Goal: Navigation & Orientation: Understand site structure

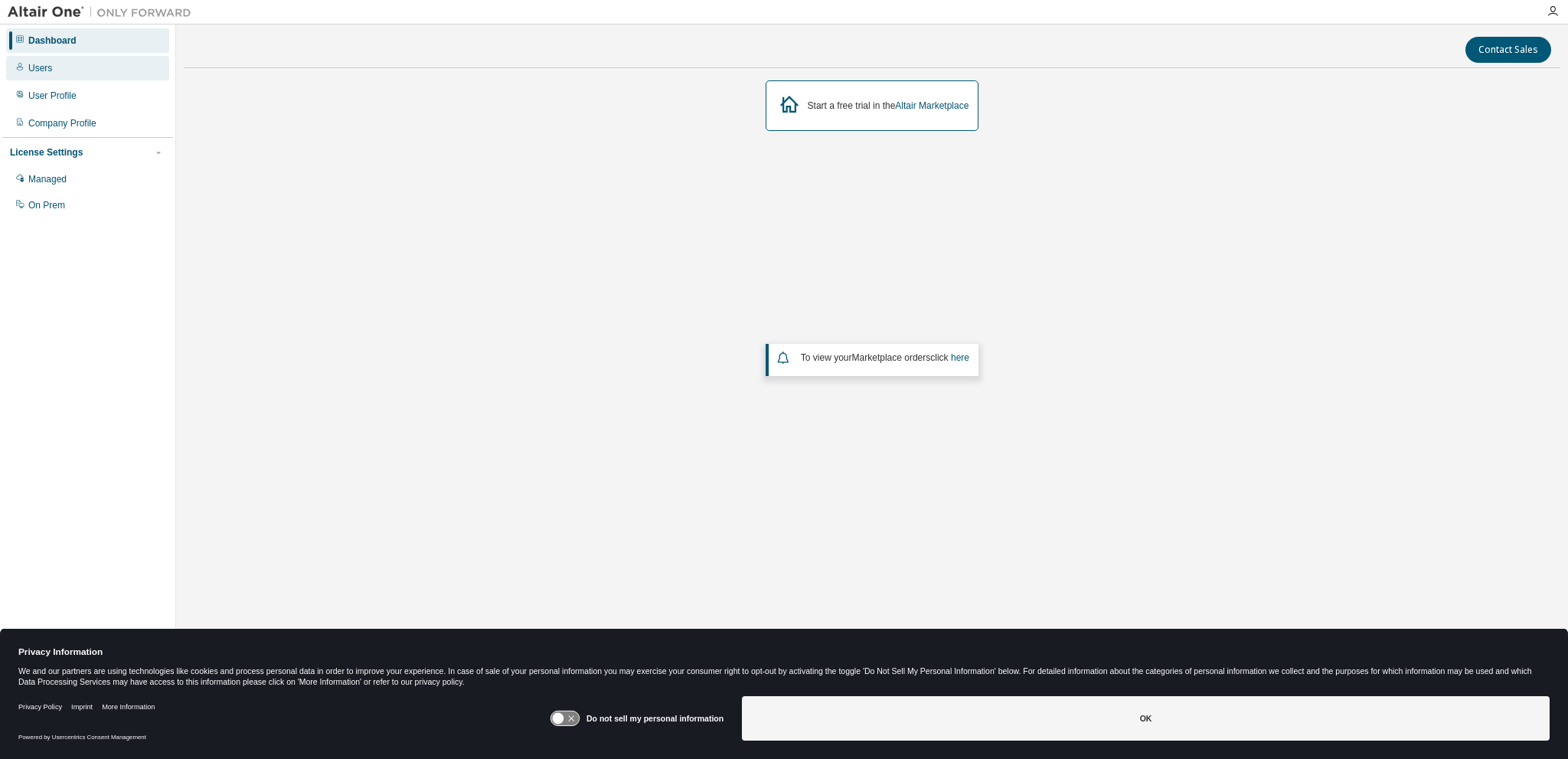
click at [46, 69] on div "Users" at bounding box center [40, 67] width 24 height 12
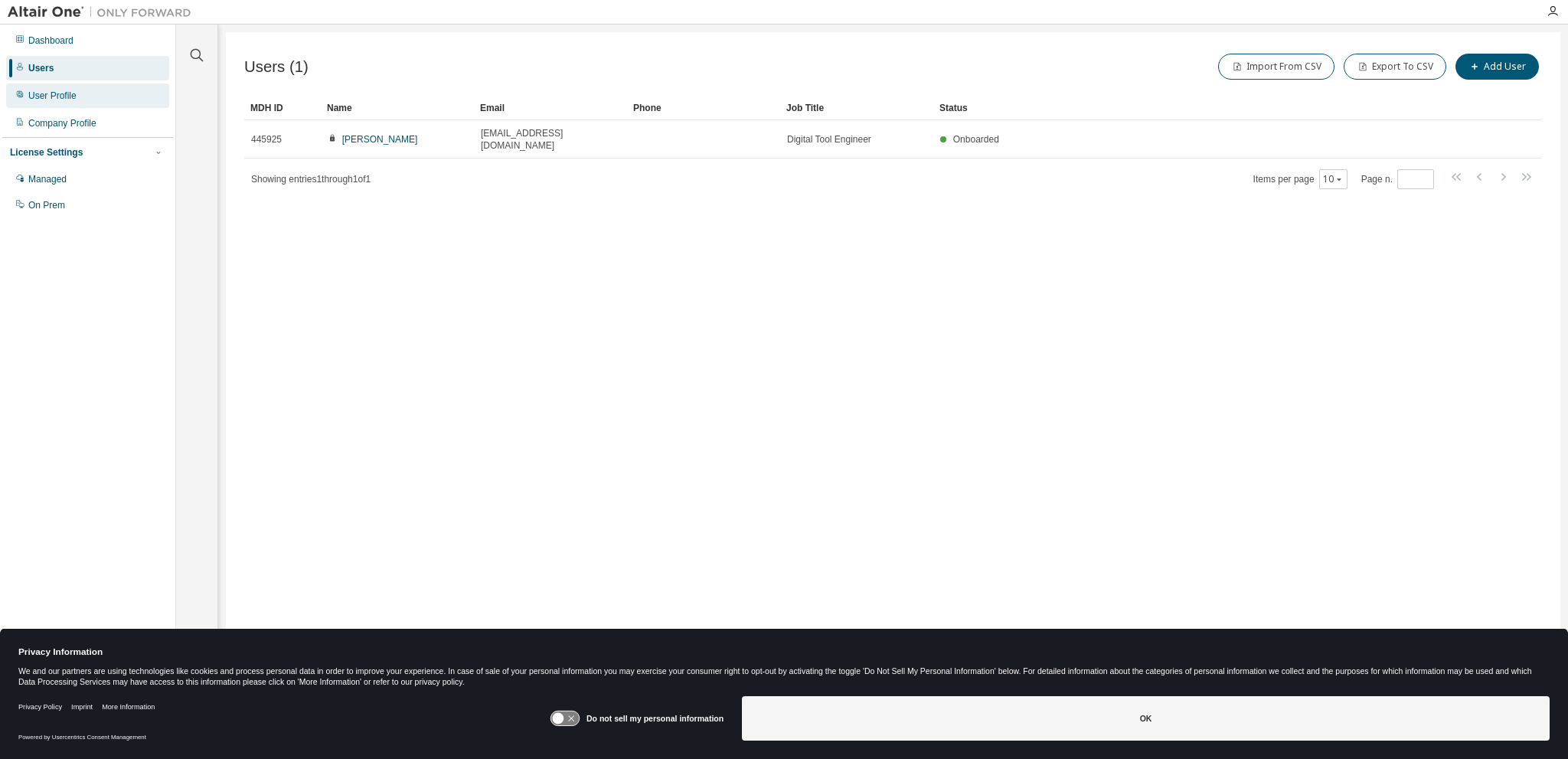
click at [57, 97] on div "User Profile" at bounding box center [52, 96] width 48 height 12
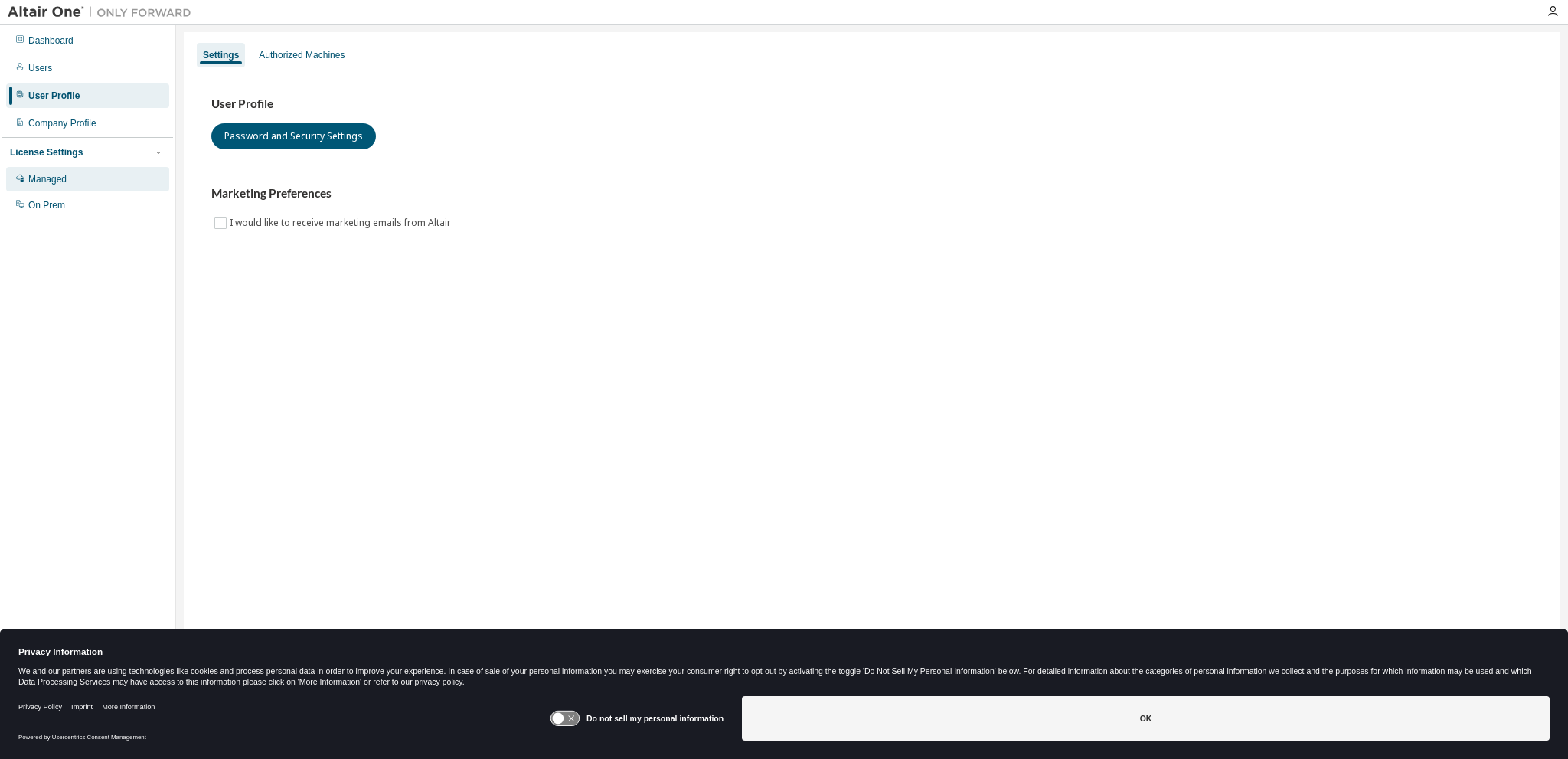
click at [60, 183] on div "Managed" at bounding box center [47, 179] width 38 height 12
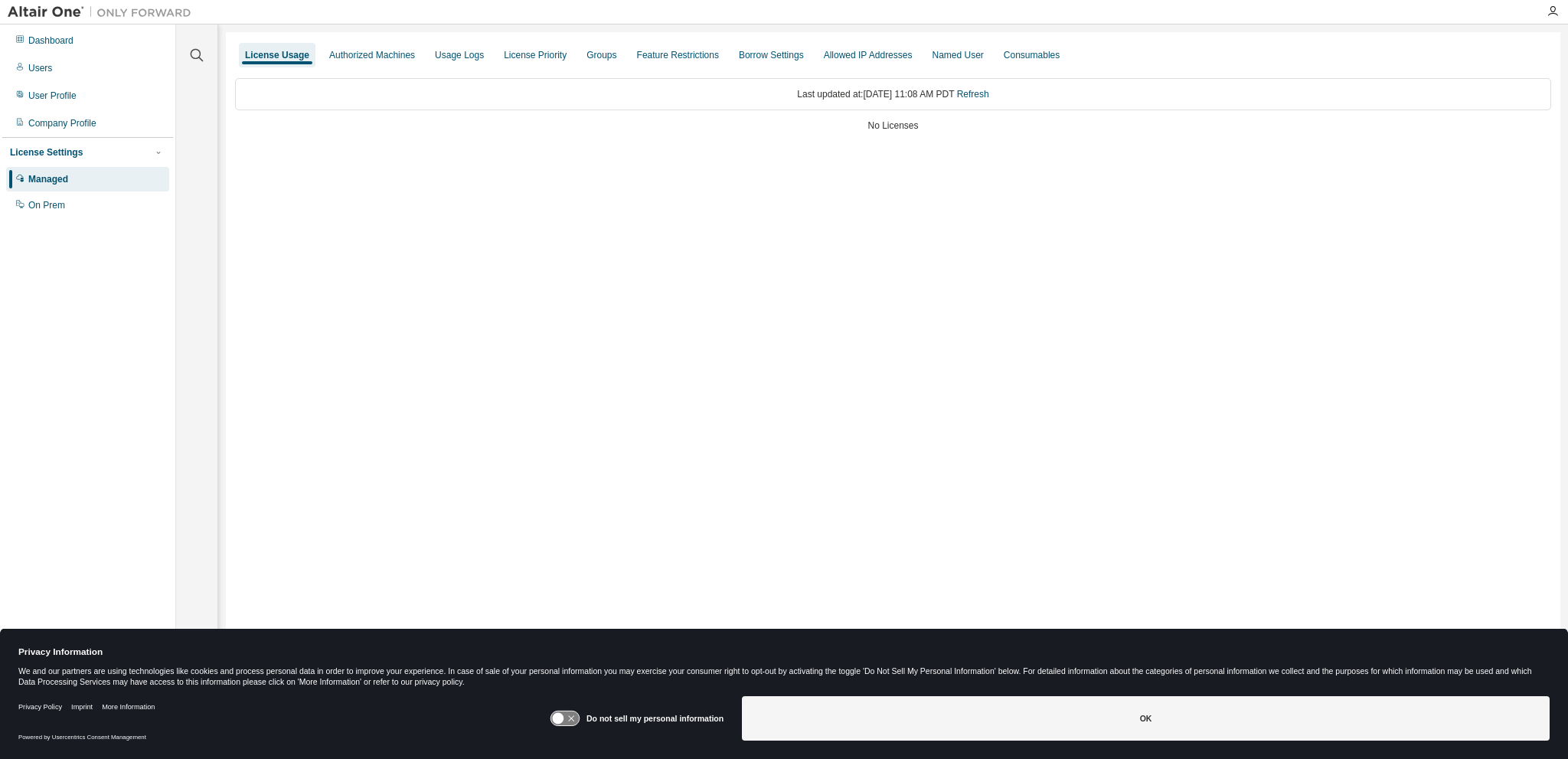
click at [1368, 296] on div "License Usage Authorized Machines Usage Logs License Priority Groups Feature Re…" at bounding box center [893, 370] width 1335 height 675
click at [273, 56] on div "License Usage" at bounding box center [276, 55] width 64 height 12
click at [521, 57] on div "License Priority" at bounding box center [535, 55] width 62 height 12
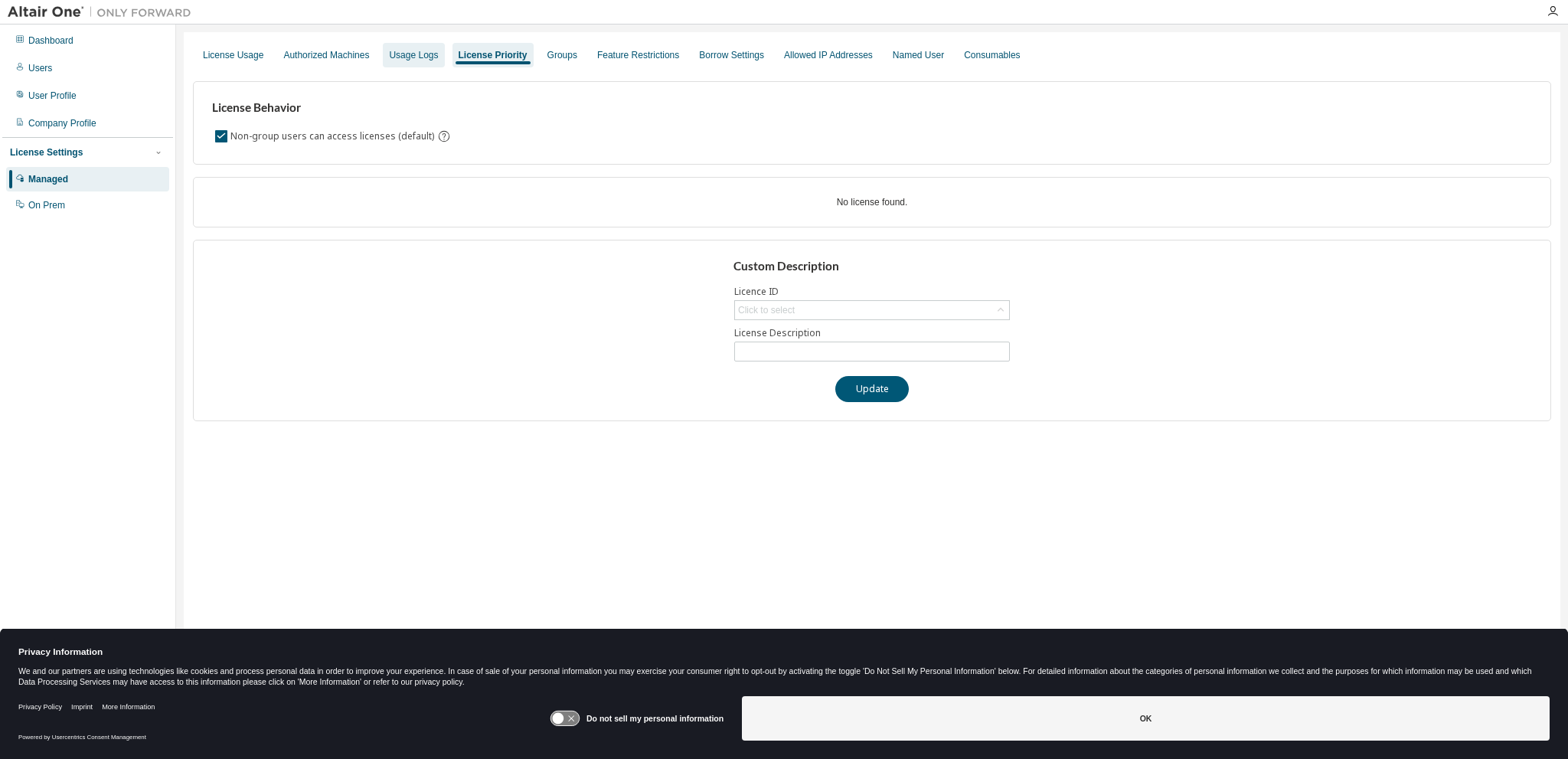
click at [407, 49] on div "Usage Logs" at bounding box center [413, 55] width 49 height 12
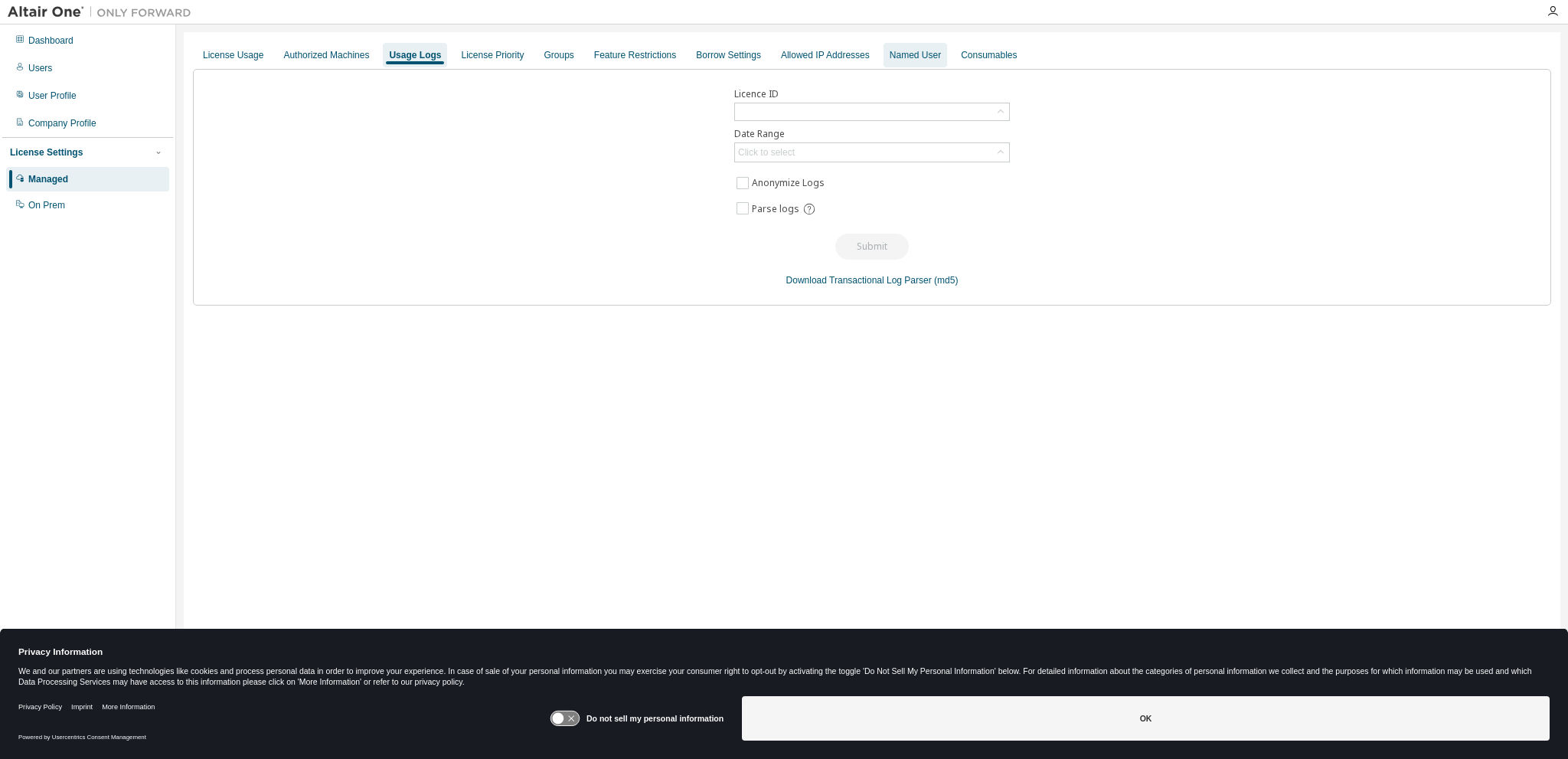
click at [907, 58] on div "Named User" at bounding box center [916, 55] width 52 height 12
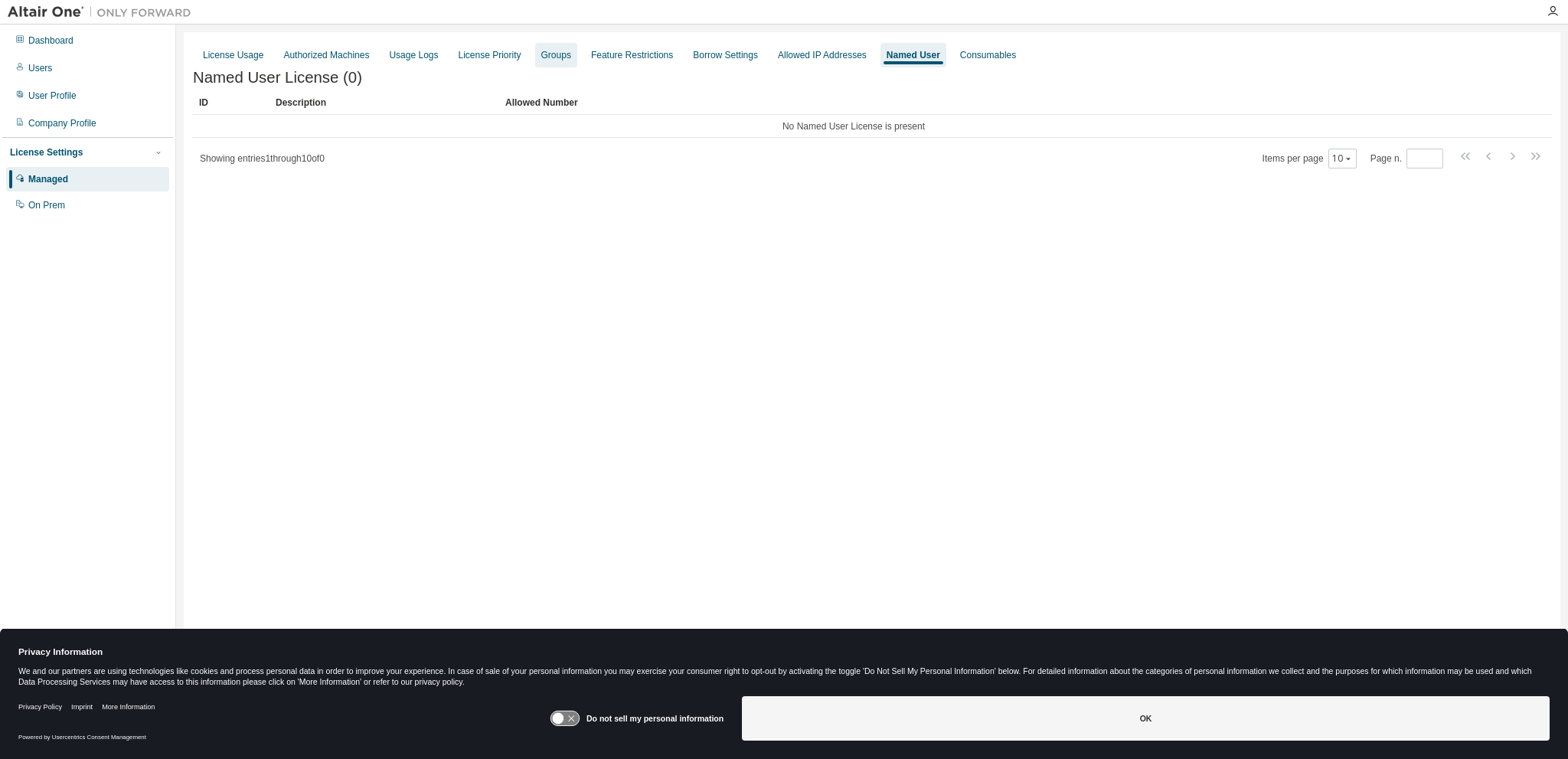
click at [551, 52] on div "Groups" at bounding box center [556, 55] width 30 height 12
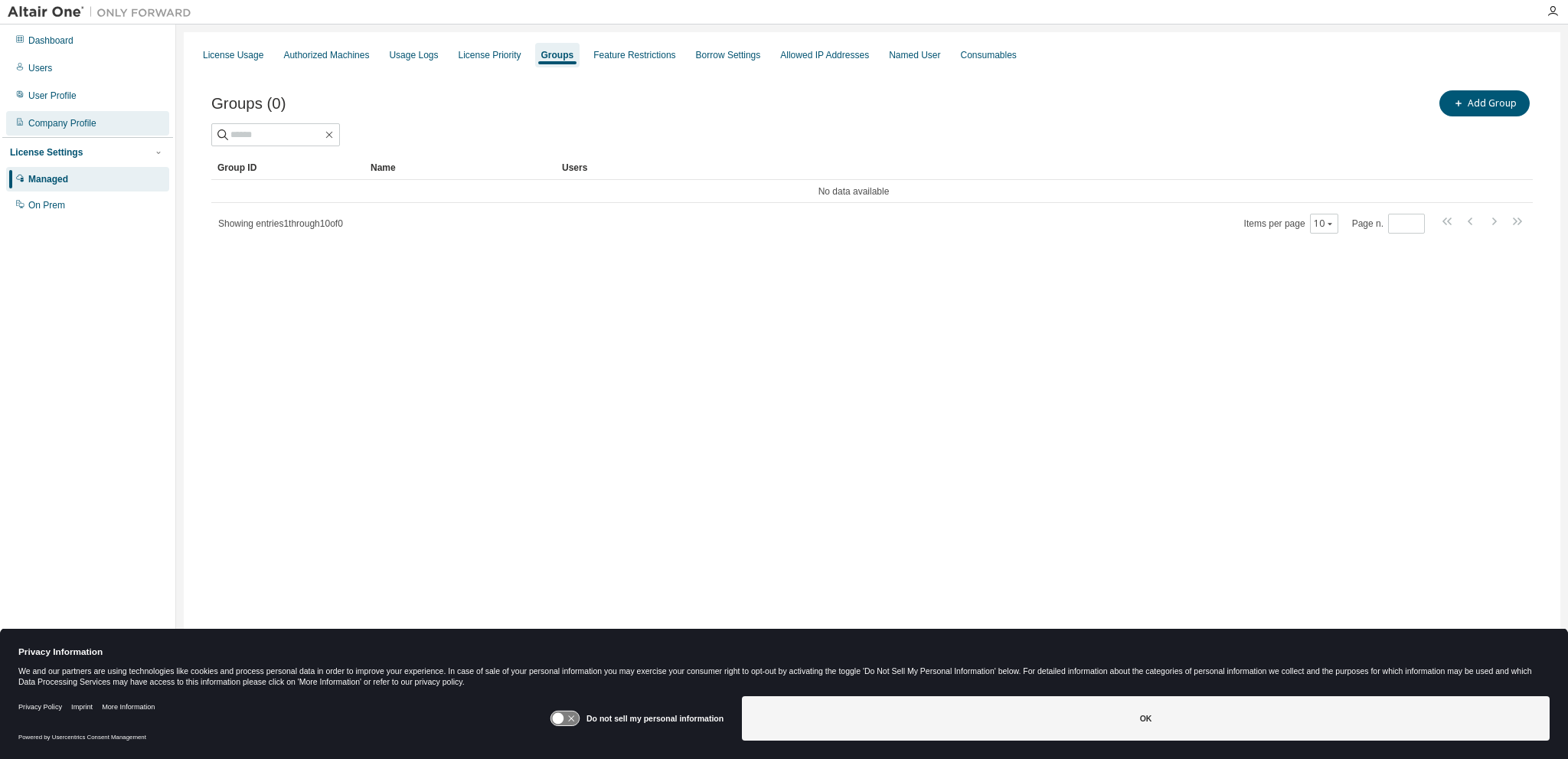
click at [72, 123] on div "Company Profile" at bounding box center [62, 123] width 68 height 12
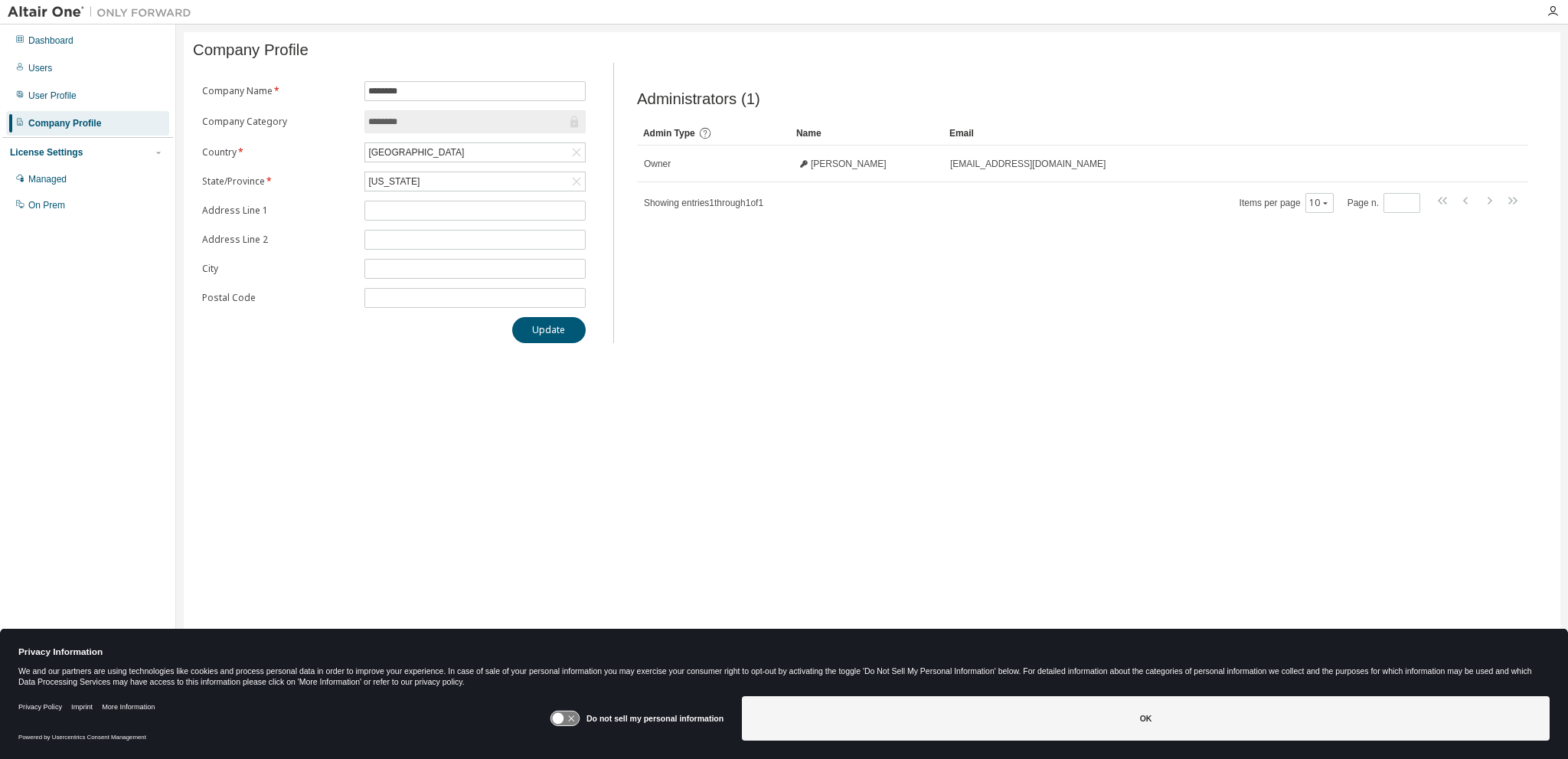
click at [1042, 377] on div "Company Profile Clear Load Save Save As Field Operator Value Select filter Sele…" at bounding box center [872, 370] width 1376 height 675
click at [460, 408] on div "Company Profile Clear Load Save Save As Field Operator Value Select filter Sele…" at bounding box center [872, 370] width 1376 height 675
click at [1163, 395] on div "Company Profile Clear Load Save Save As Field Operator Value Select filter Sele…" at bounding box center [872, 370] width 1376 height 675
click at [972, 352] on div "Company Profile Clear Load Save Save As Field Operator Value Select filter Sele…" at bounding box center [872, 370] width 1376 height 675
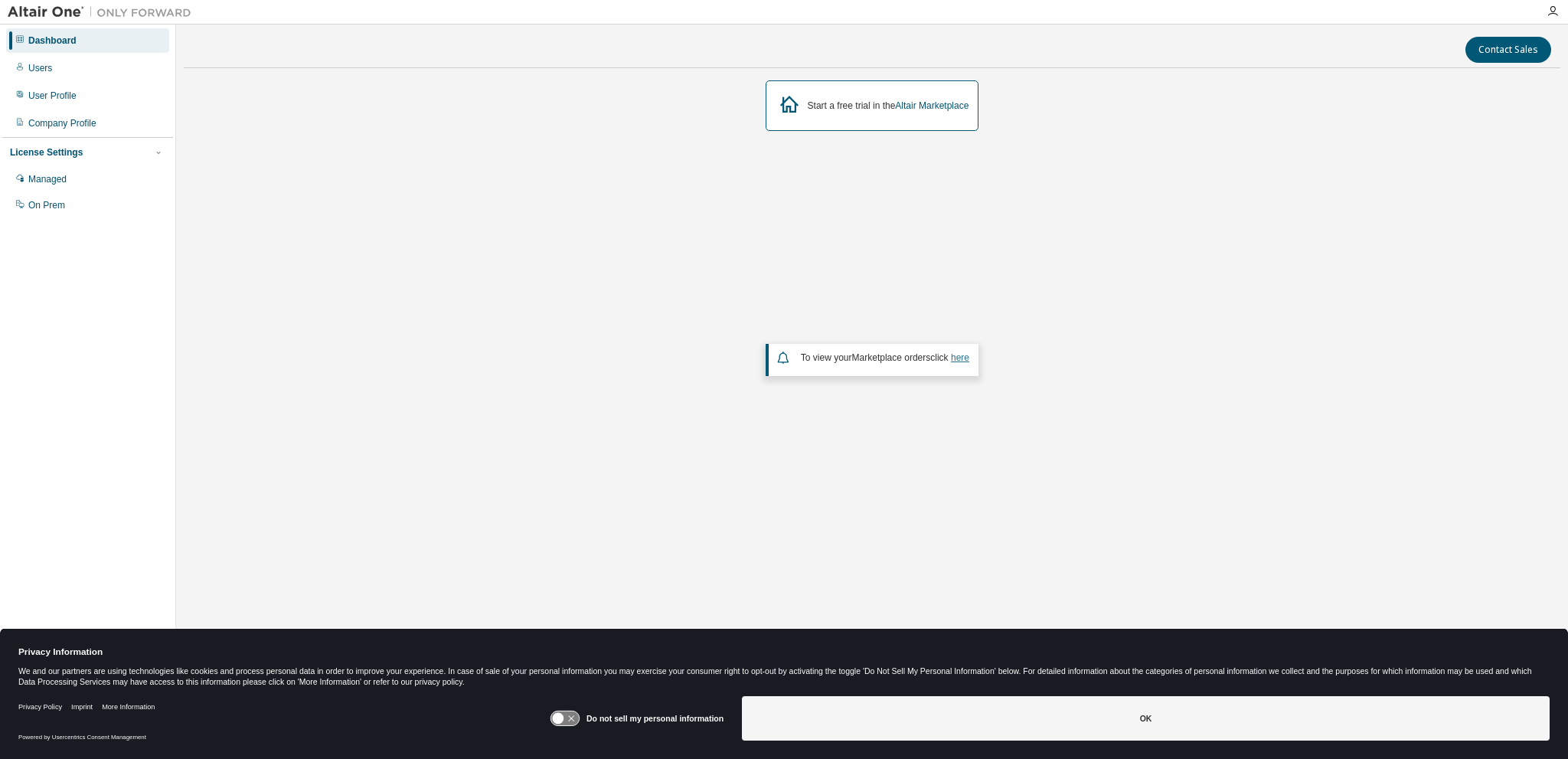
click at [962, 359] on link "here" at bounding box center [960, 357] width 18 height 11
click at [1555, 6] on icon "button" at bounding box center [1553, 11] width 12 height 12
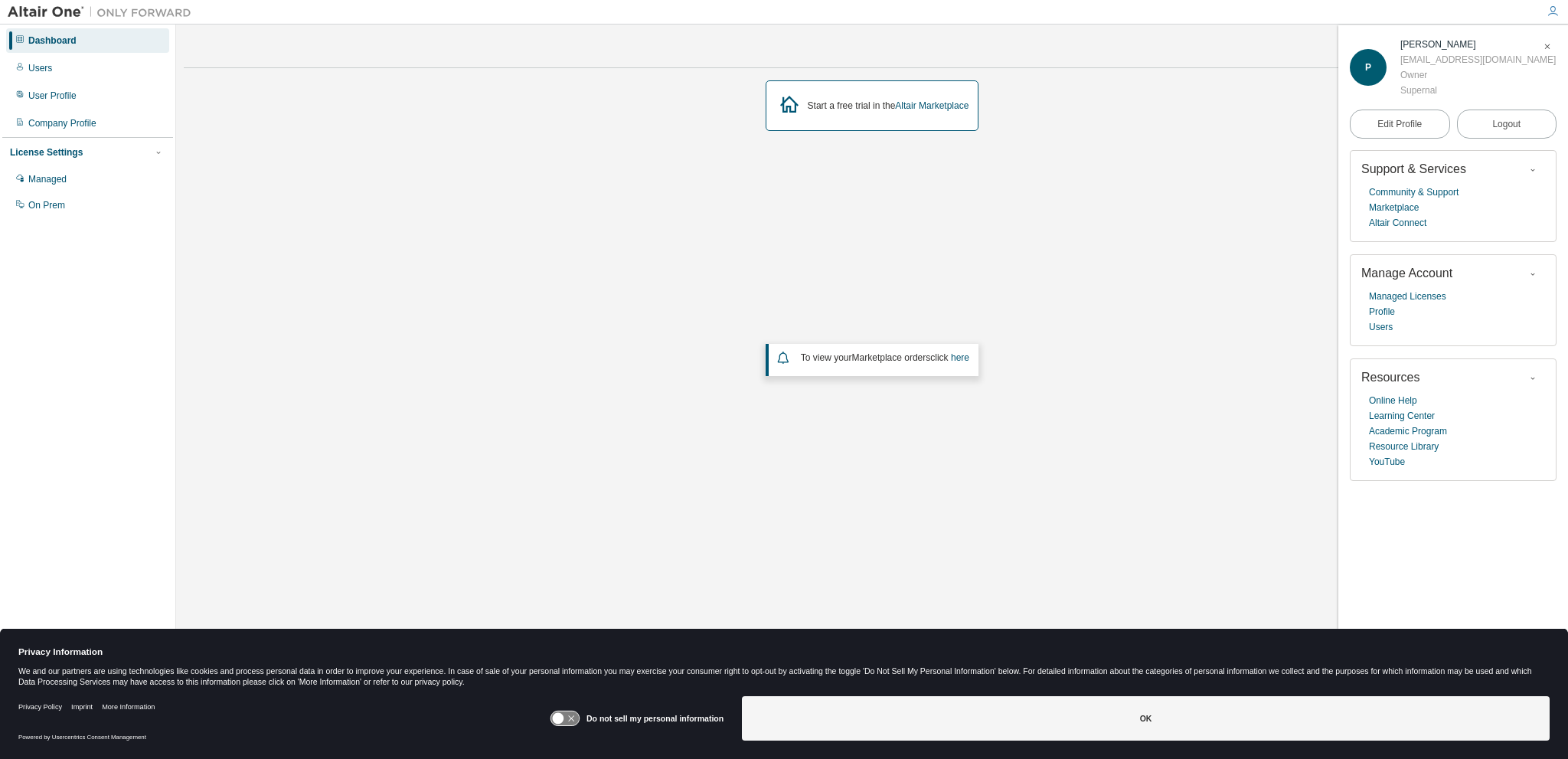
click at [1142, 440] on div "Start a free trial in the Altair Marketplace To view your Marketplace orders cl…" at bounding box center [872, 327] width 1376 height 493
click at [57, 207] on div "On Prem" at bounding box center [47, 205] width 37 height 12
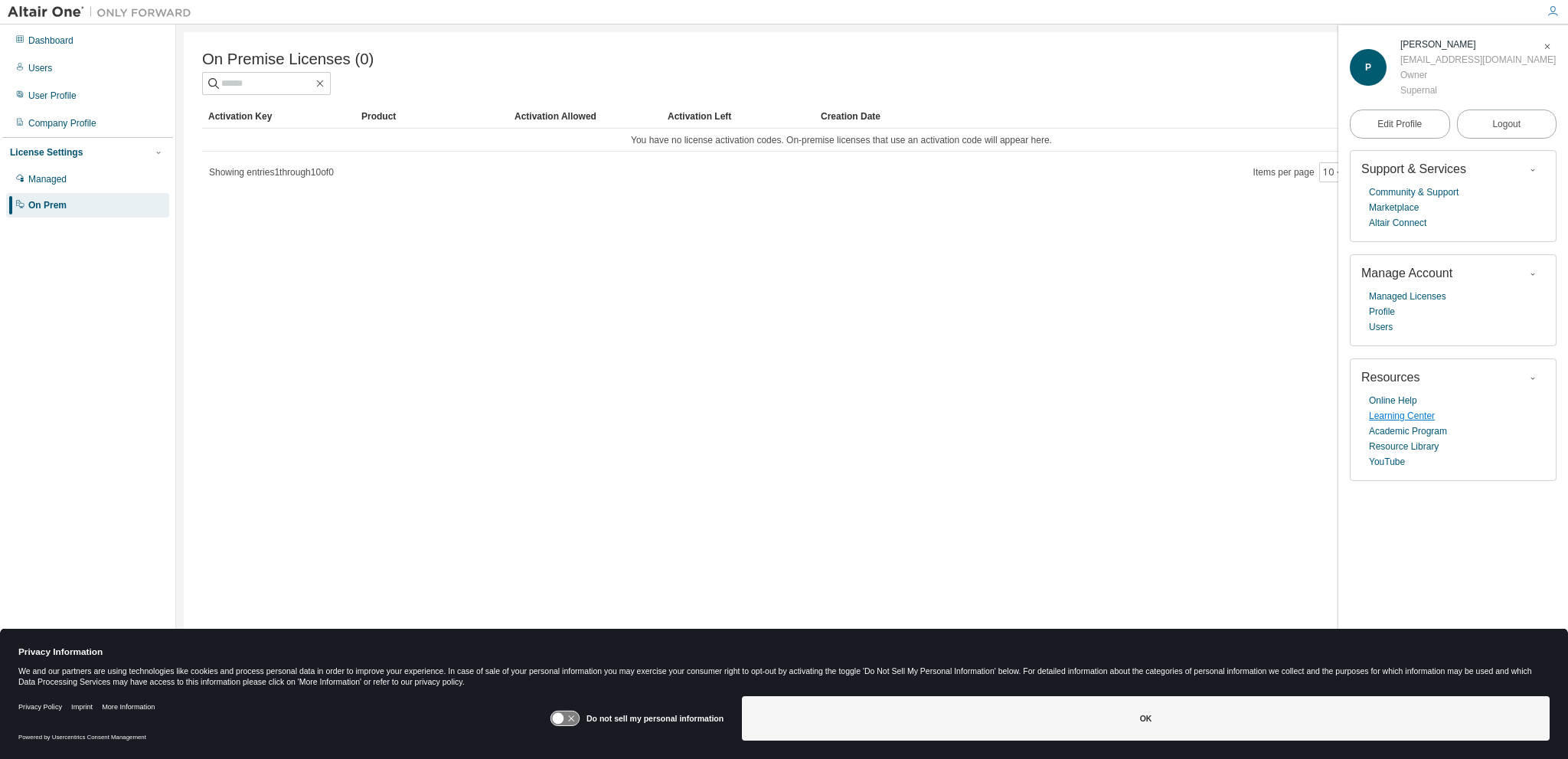
click at [1411, 418] on link "Learning Center" at bounding box center [1401, 416] width 66 height 15
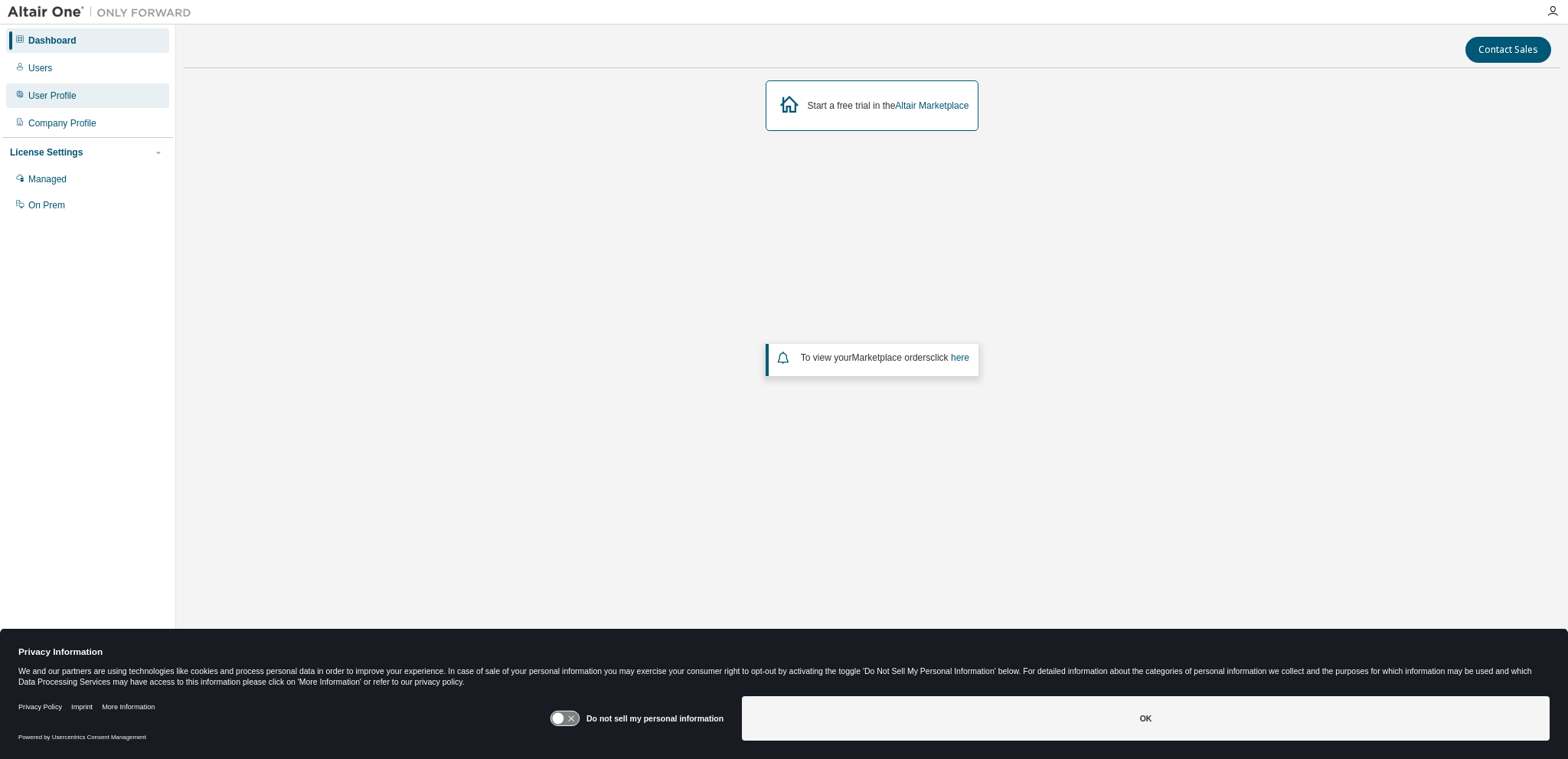
click at [58, 97] on div "User Profile" at bounding box center [52, 96] width 48 height 12
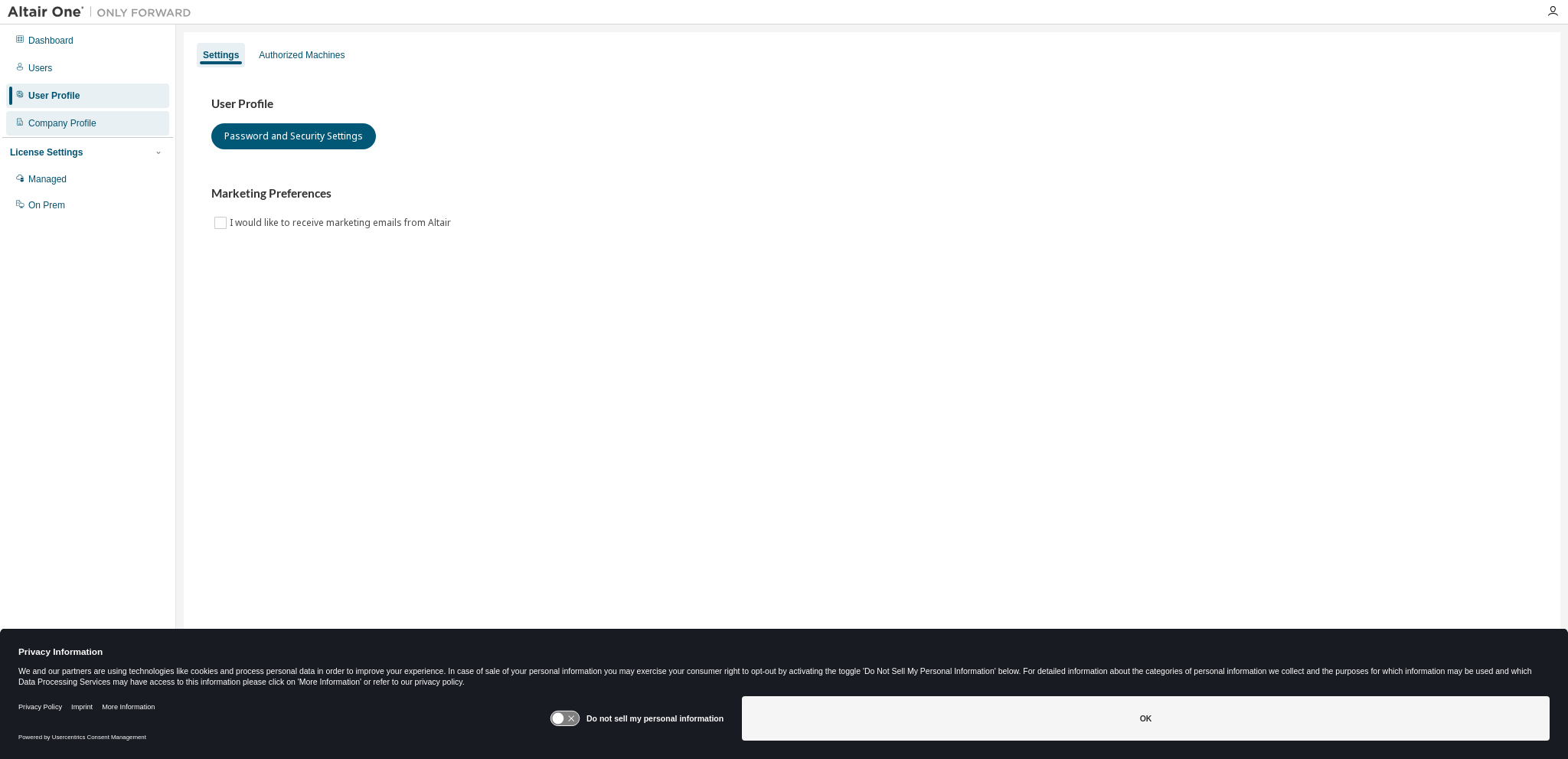
click at [67, 128] on div "Company Profile" at bounding box center [62, 123] width 68 height 12
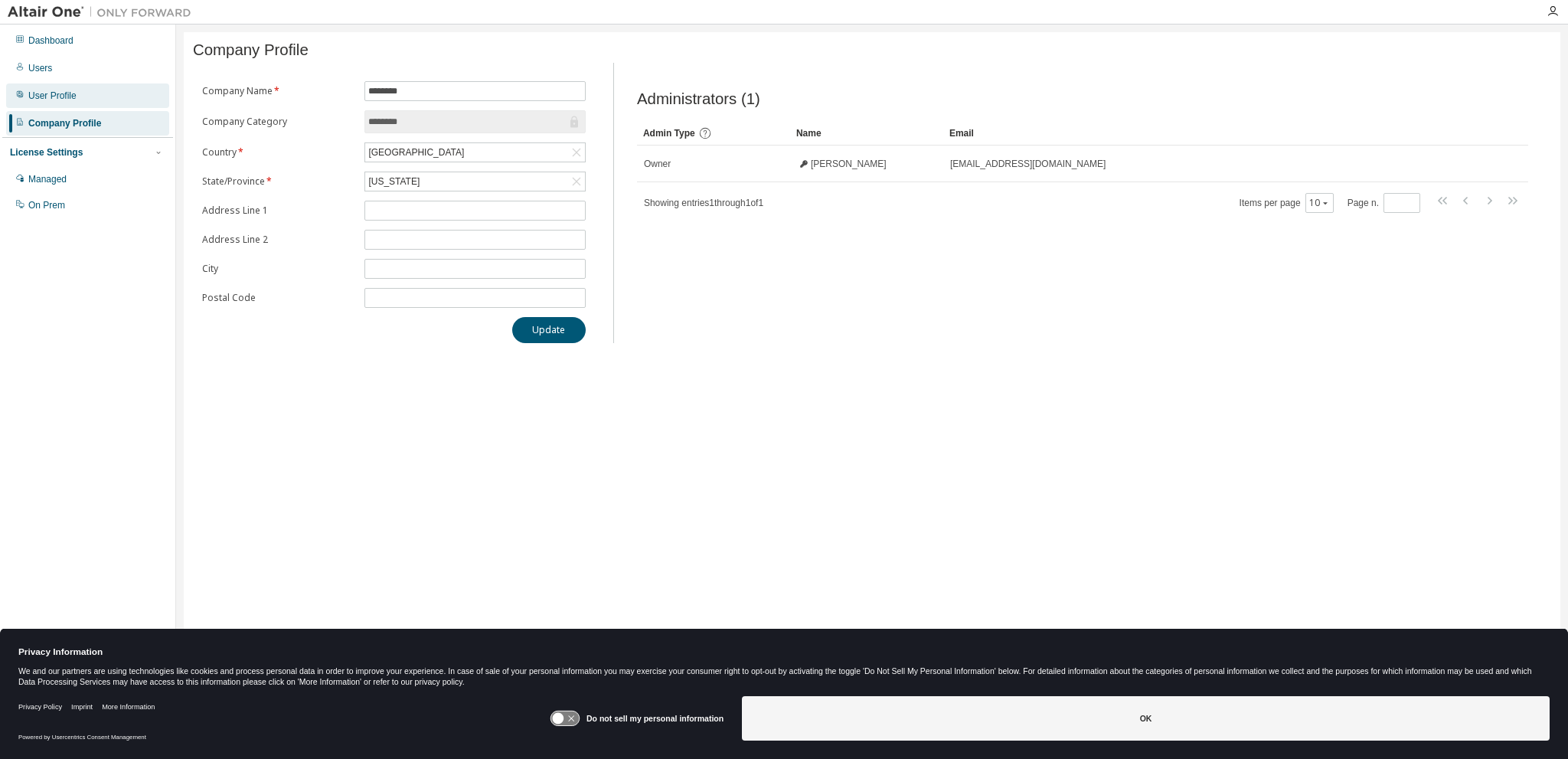
click at [52, 95] on div "User Profile" at bounding box center [52, 96] width 48 height 12
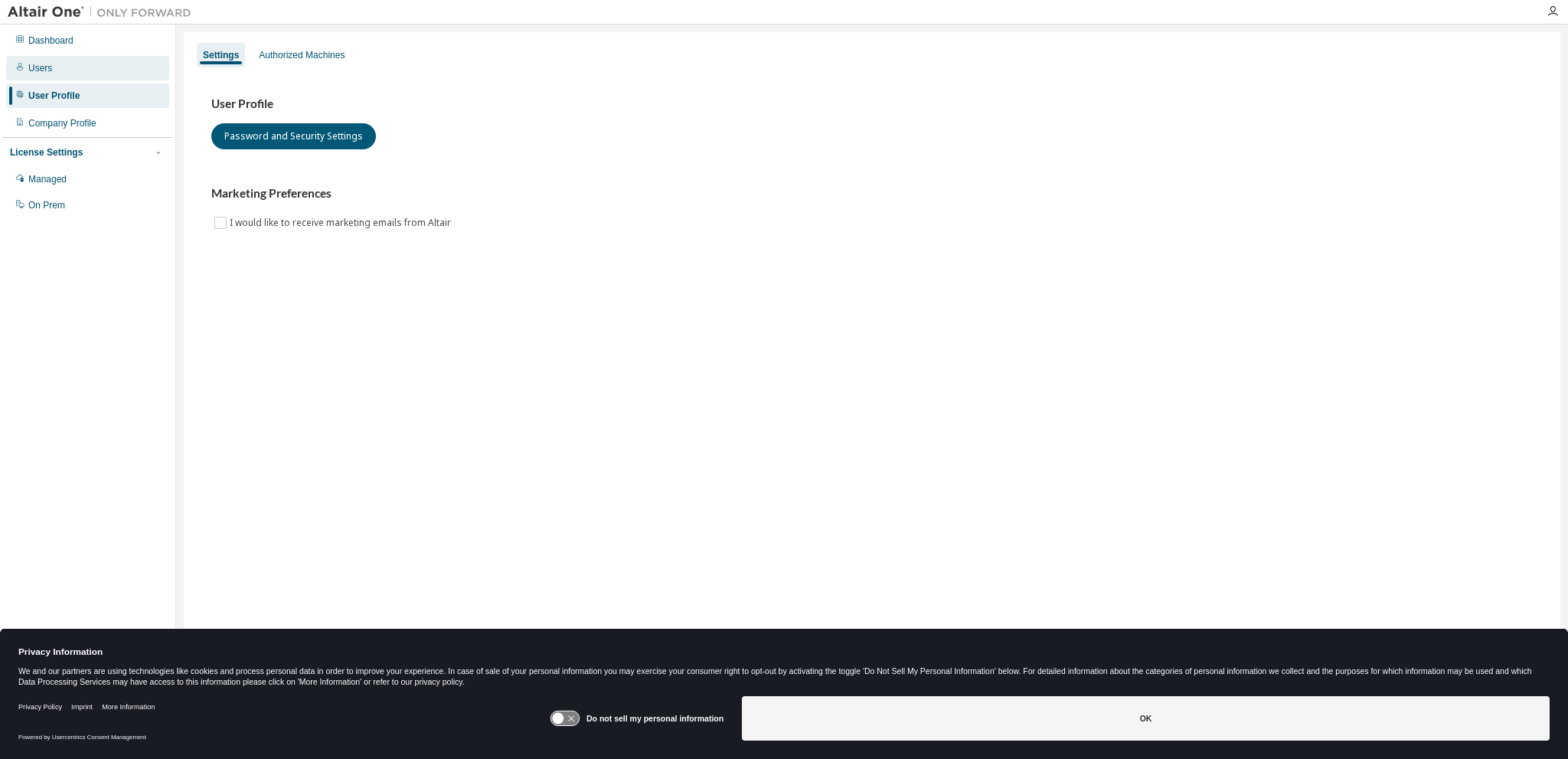
click at [46, 66] on div "Users" at bounding box center [40, 67] width 24 height 12
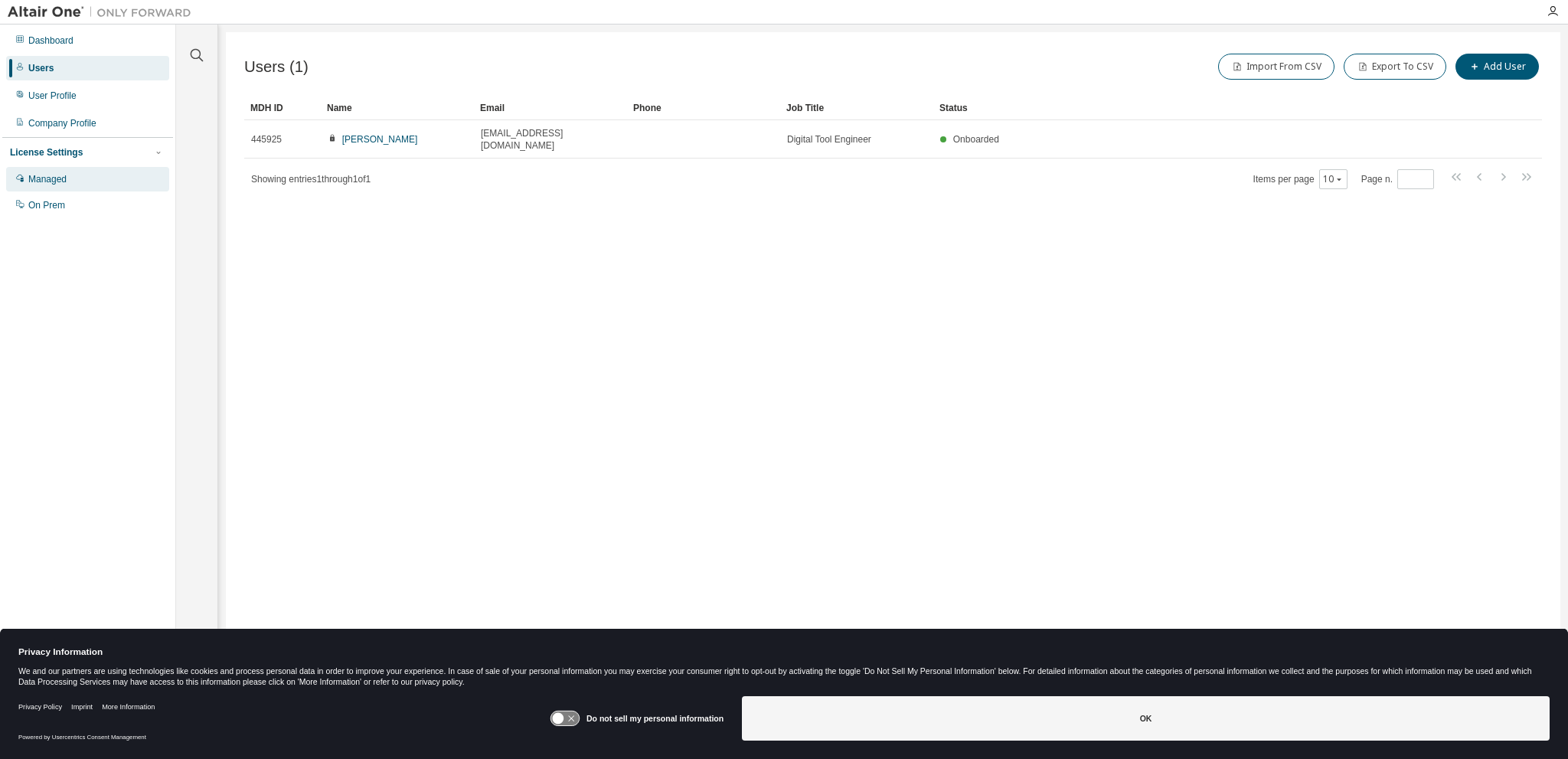
click at [60, 177] on div "Managed" at bounding box center [47, 179] width 38 height 12
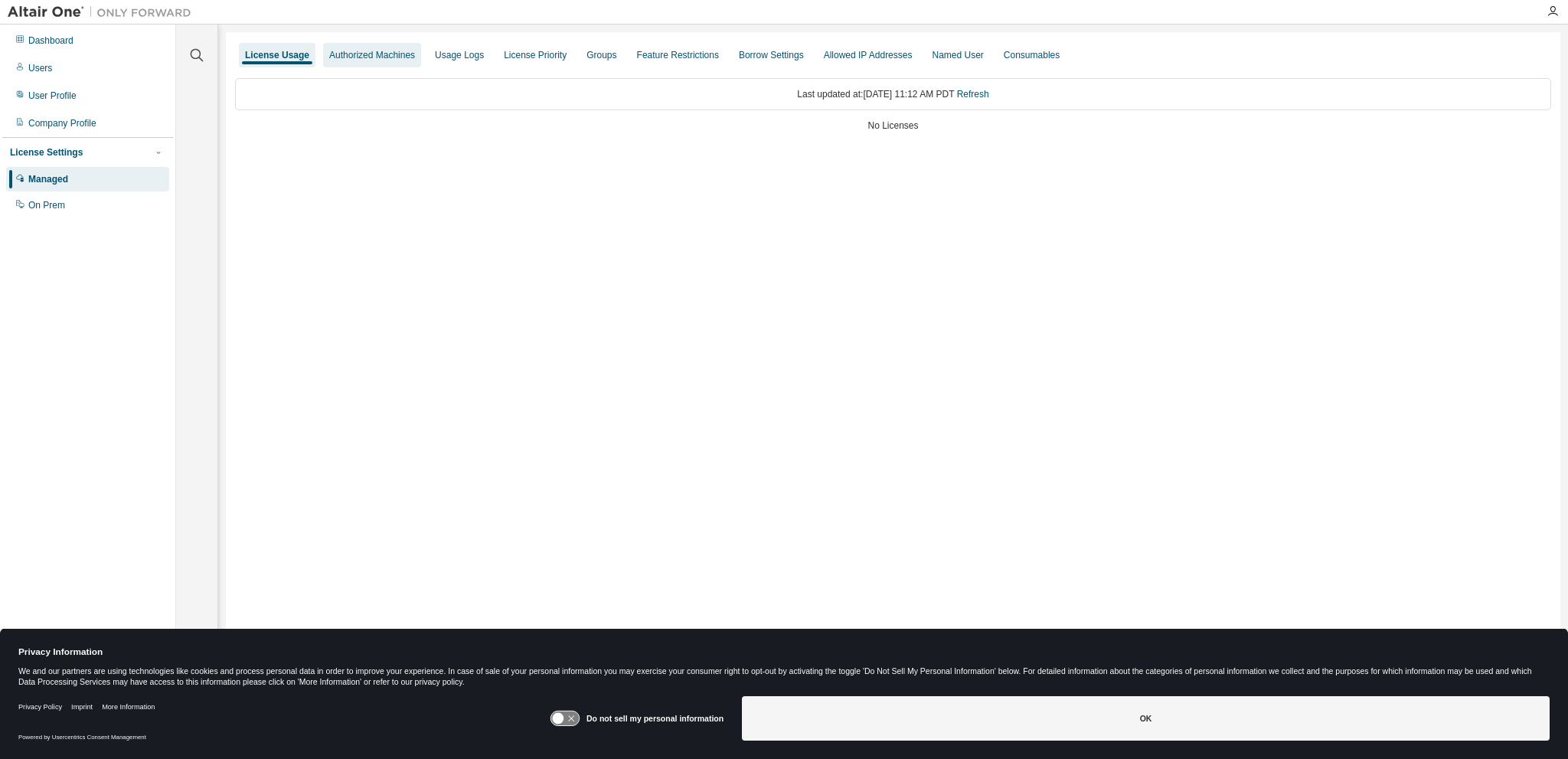
click at [346, 53] on div "Authorized Machines" at bounding box center [371, 55] width 86 height 12
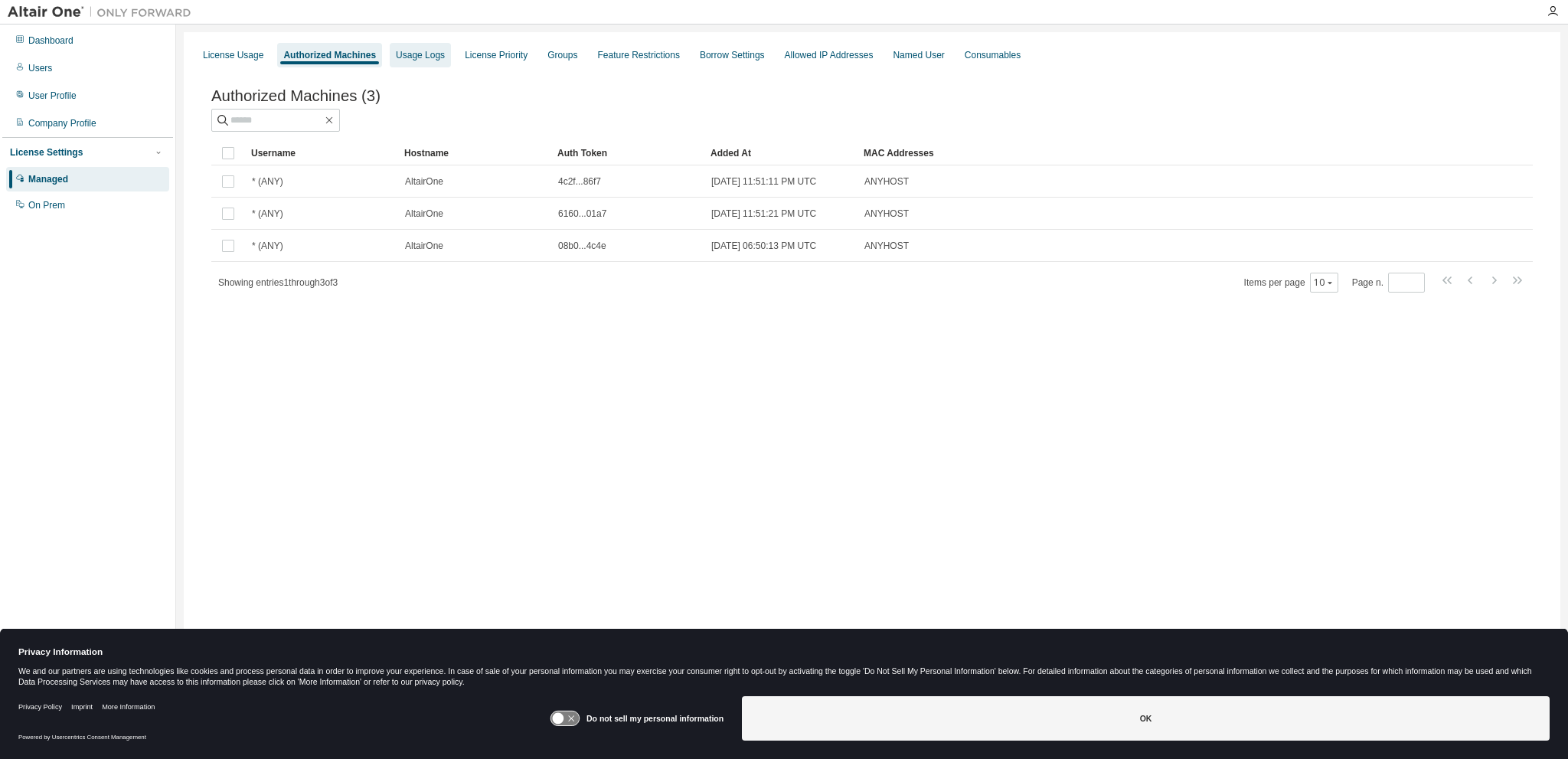
click at [416, 61] on div "Usage Logs" at bounding box center [420, 55] width 49 height 12
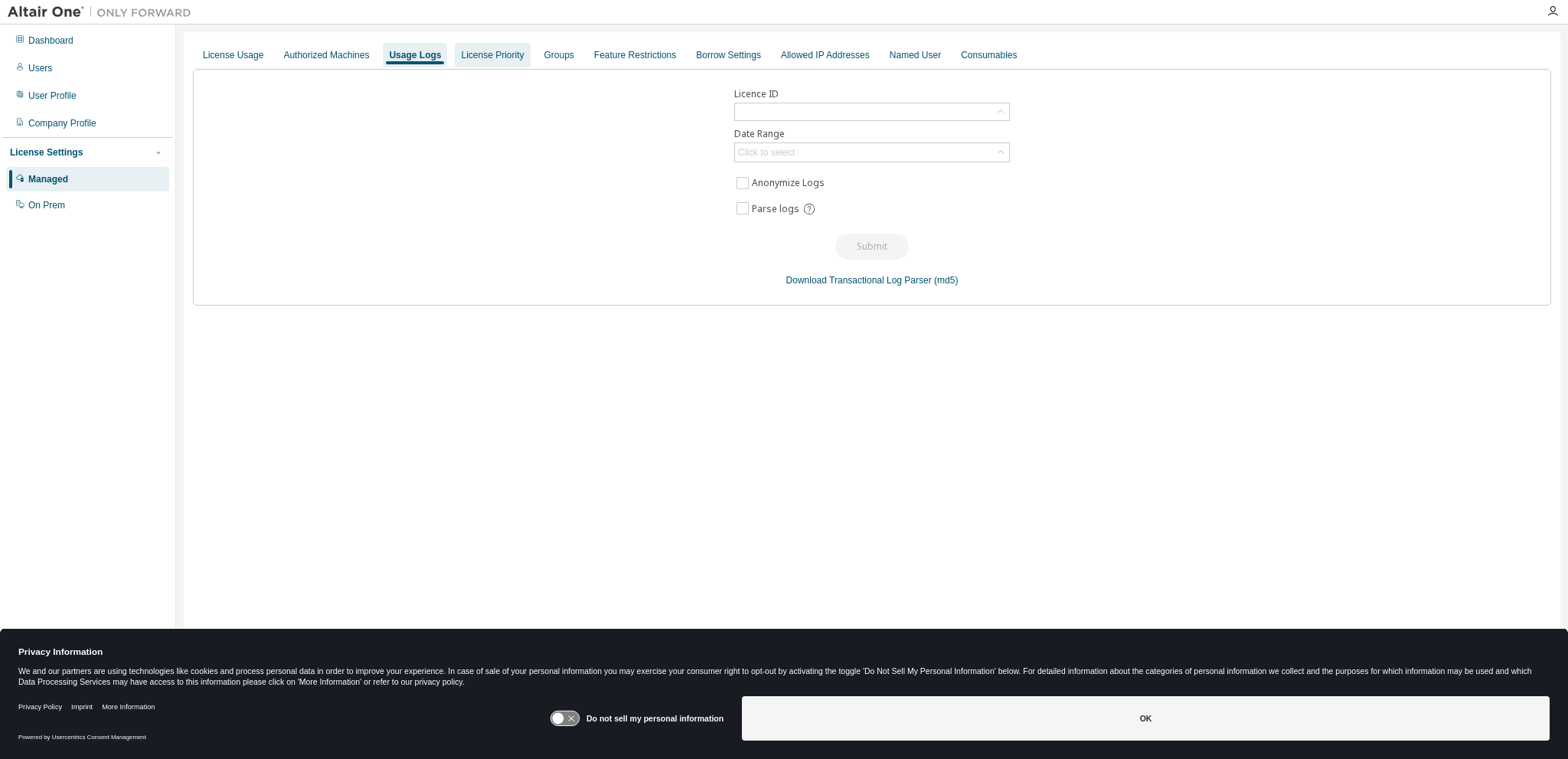
click at [478, 61] on div "License Priority" at bounding box center [492, 55] width 62 height 12
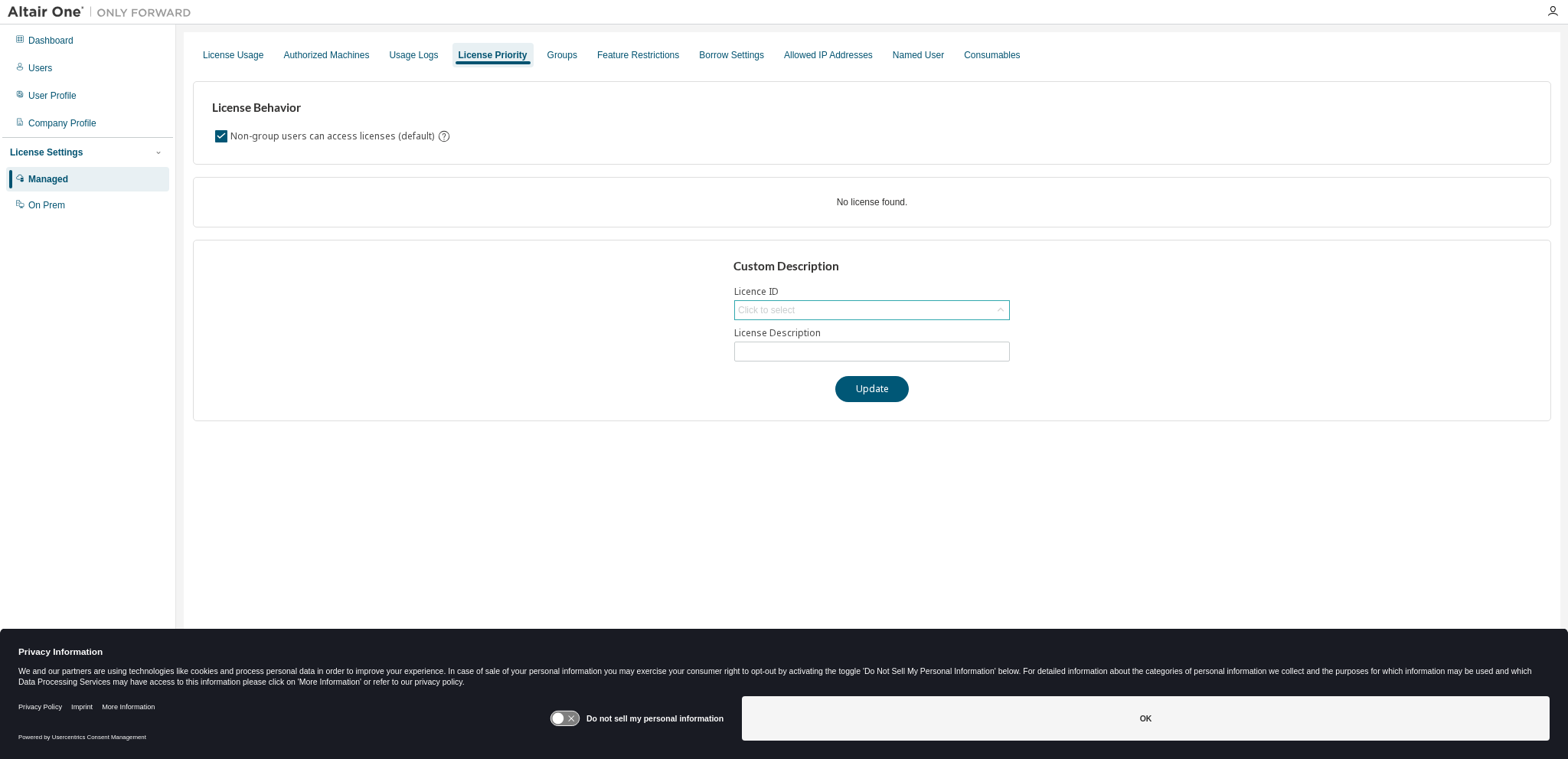
click at [818, 307] on div "Click to select" at bounding box center [872, 310] width 274 height 18
click at [818, 306] on div "Click to select" at bounding box center [872, 310] width 274 height 18
click at [869, 307] on div "Click to select" at bounding box center [872, 310] width 274 height 18
click at [1037, 270] on div "Custom Description Licence ID Click to select License Description Update" at bounding box center [872, 331] width 1358 height 182
click at [834, 318] on div "Click to select" at bounding box center [872, 310] width 274 height 18
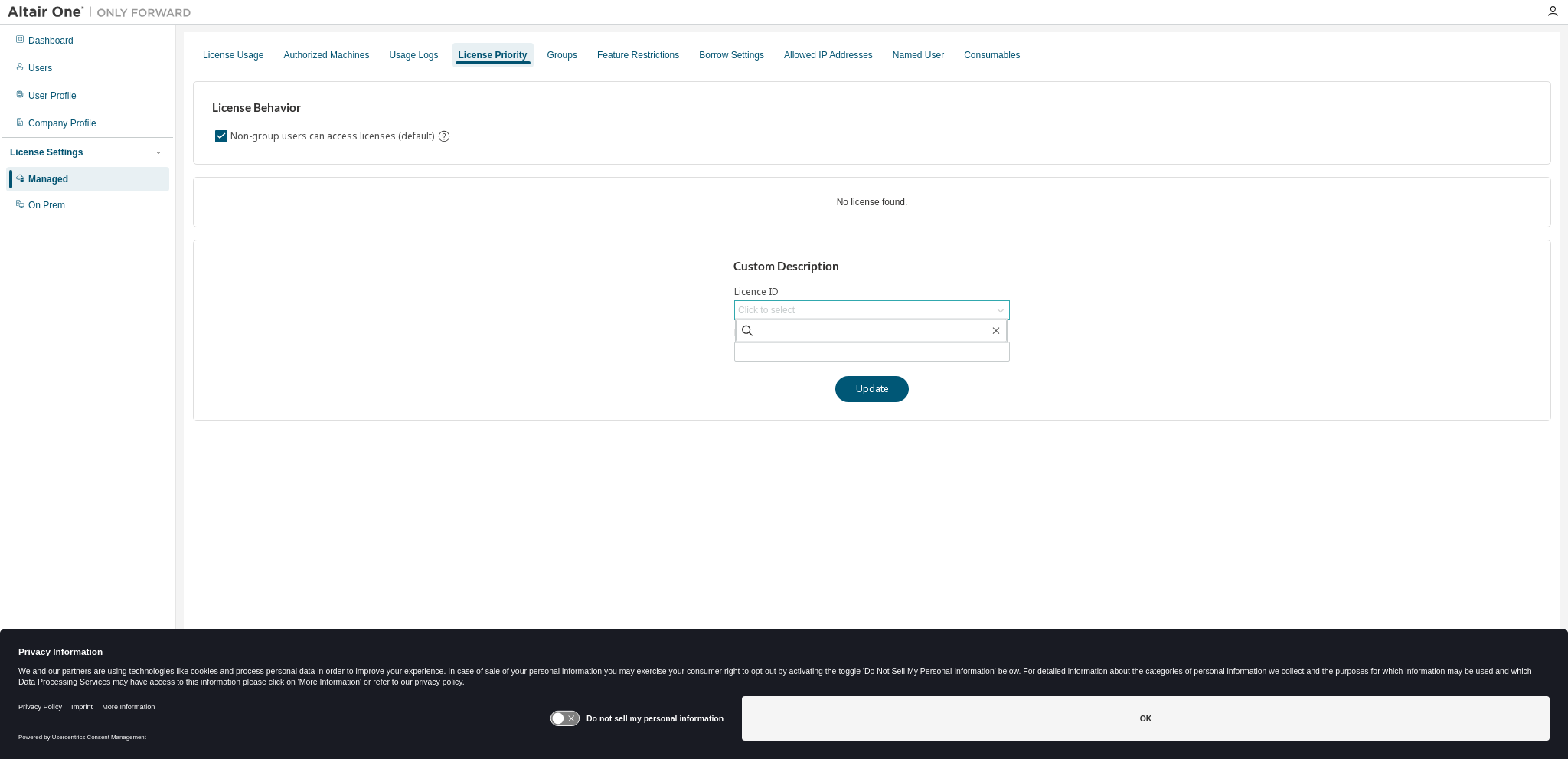
click at [832, 312] on div "Click to select" at bounding box center [872, 310] width 274 height 18
click at [1044, 297] on div "Custom Description Licence ID Click to select License Description Update" at bounding box center [872, 331] width 1358 height 182
click at [245, 56] on div "License Usage" at bounding box center [233, 55] width 61 height 12
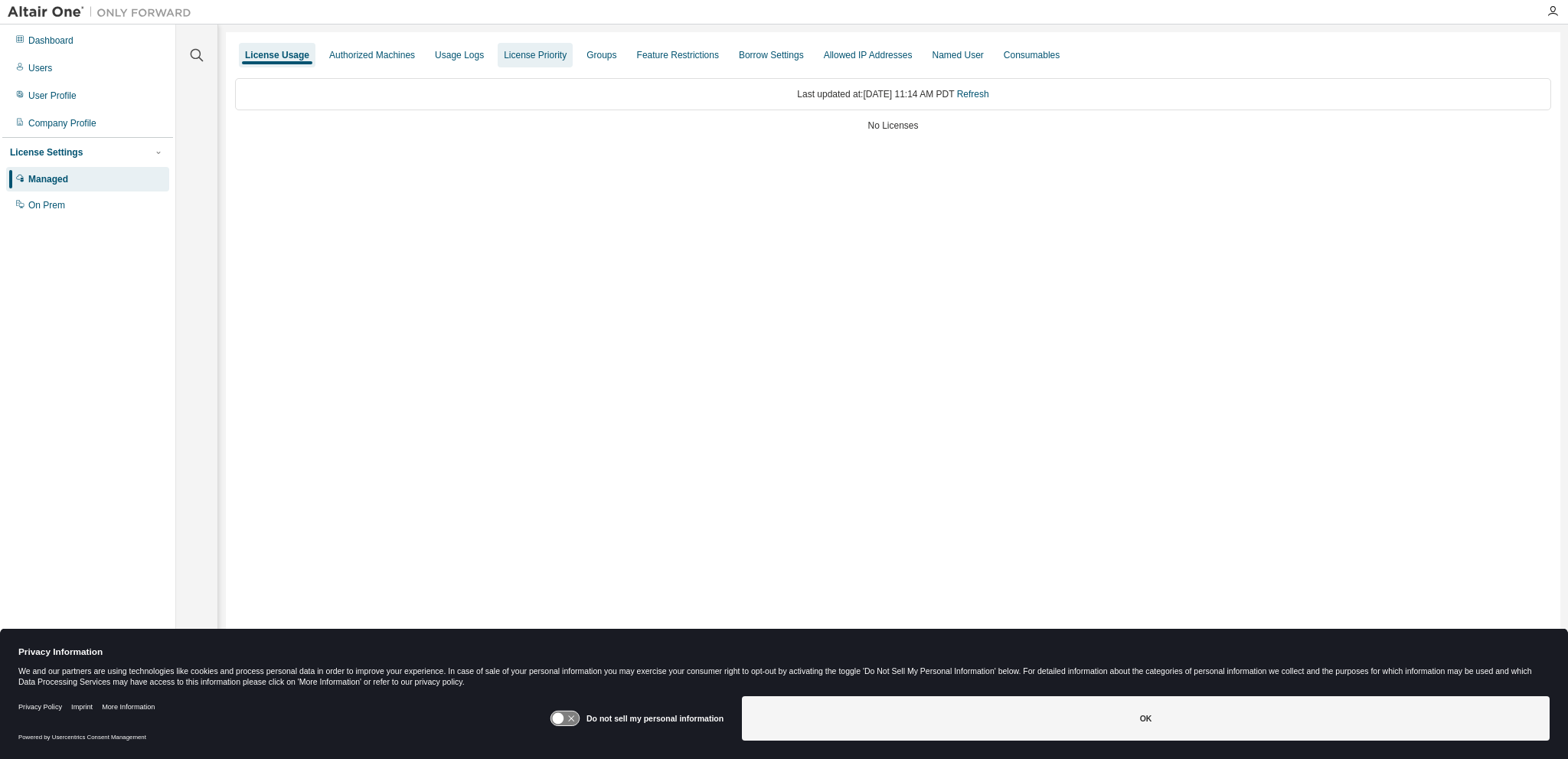
click at [450, 52] on div "Usage Logs" at bounding box center [459, 55] width 49 height 12
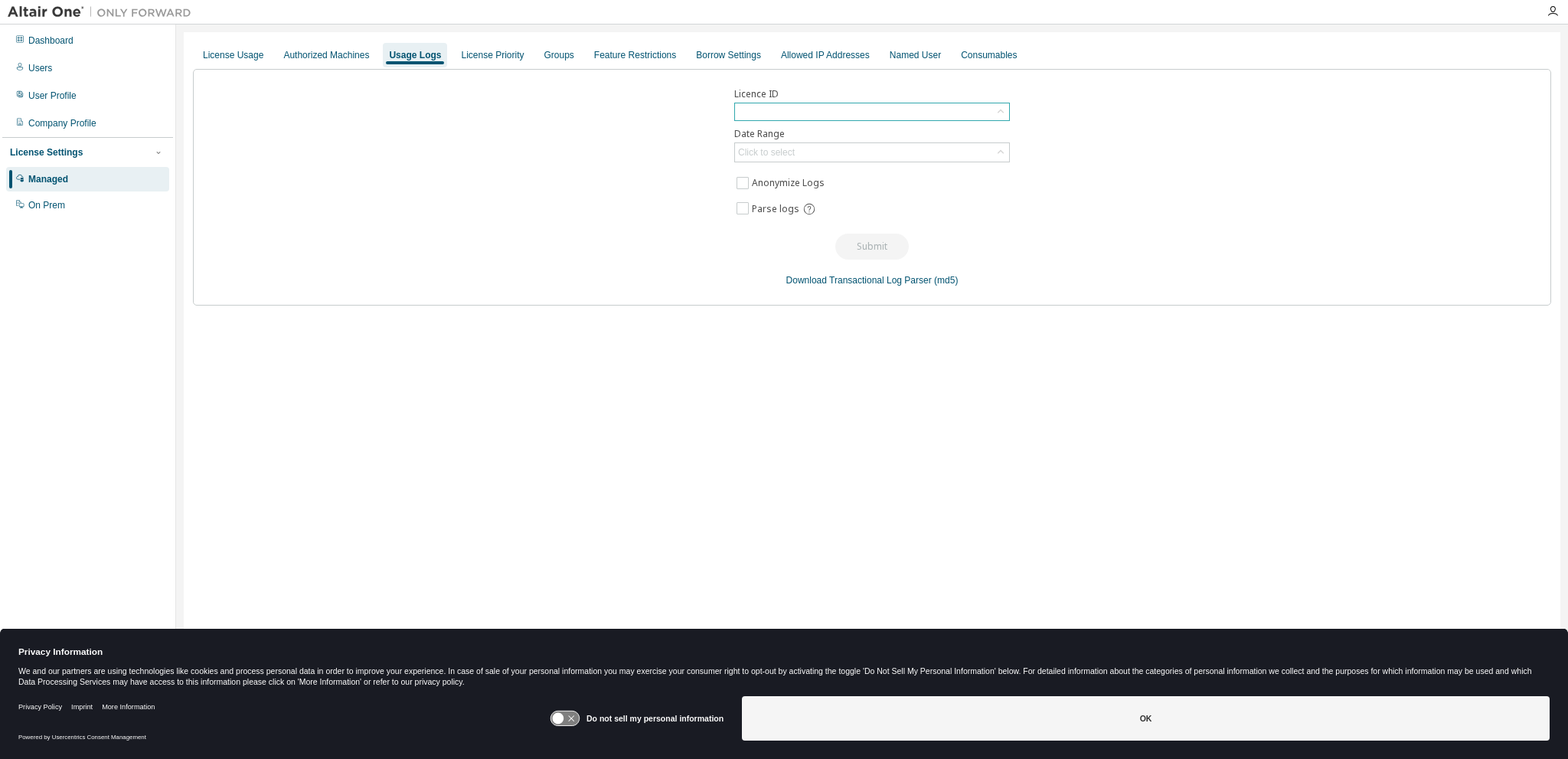
click at [861, 112] on div at bounding box center [872, 112] width 274 height 17
click at [1128, 212] on div "Licence ID Date Range Click to select Anonymize Logs Parse logs Submit Download…" at bounding box center [872, 187] width 1358 height 237
click at [247, 52] on div "License Usage" at bounding box center [233, 55] width 61 height 12
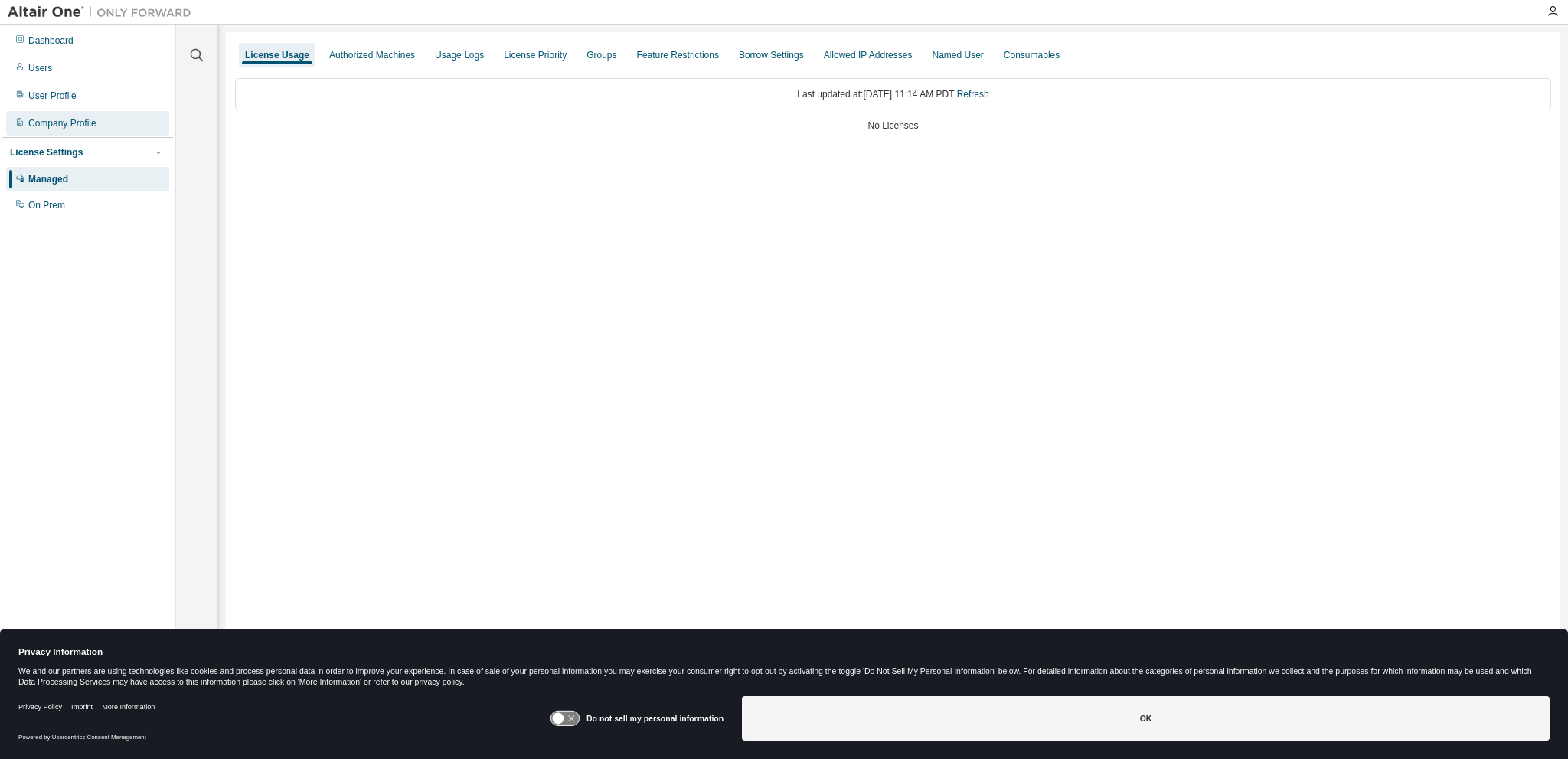
click at [69, 125] on div "Company Profile" at bounding box center [62, 123] width 68 height 12
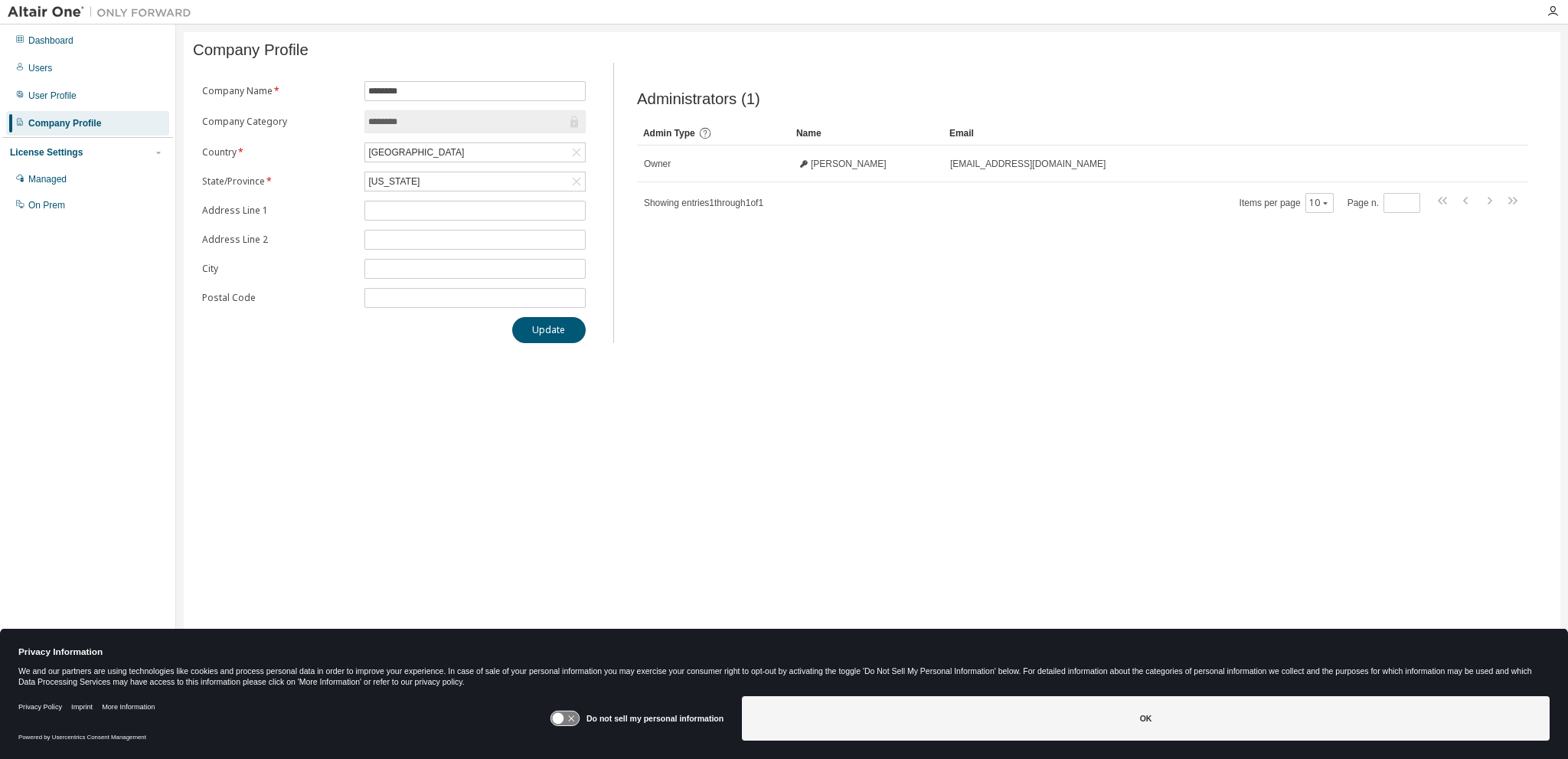
click at [1048, 290] on div "Administrators (1) Clear Load Save Save As Field Operator Value Select filter S…" at bounding box center [1083, 207] width 928 height 272
click at [44, 45] on div "Dashboard" at bounding box center [51, 40] width 45 height 12
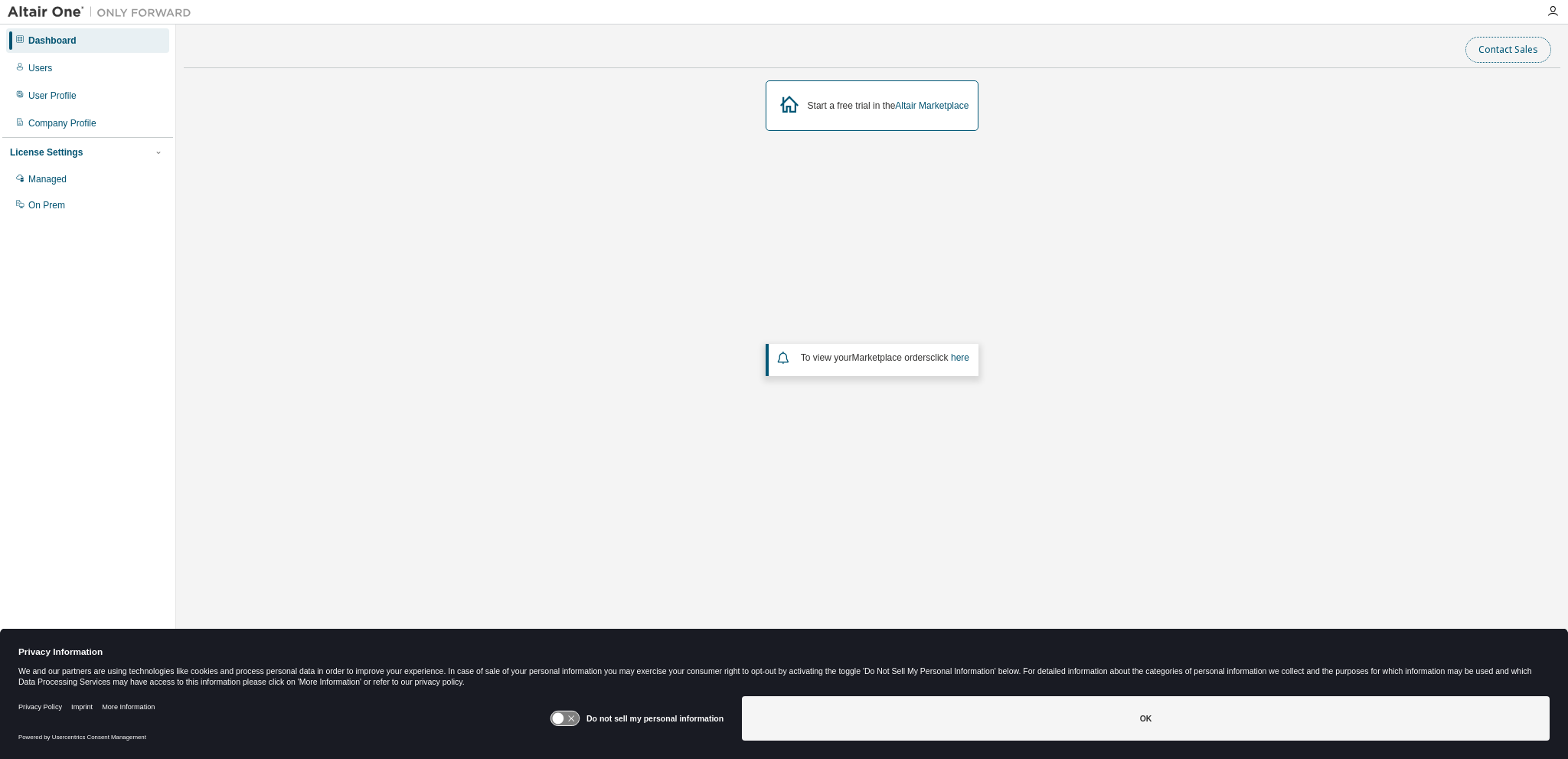
click at [1496, 58] on button "Contact Sales" at bounding box center [1508, 49] width 86 height 26
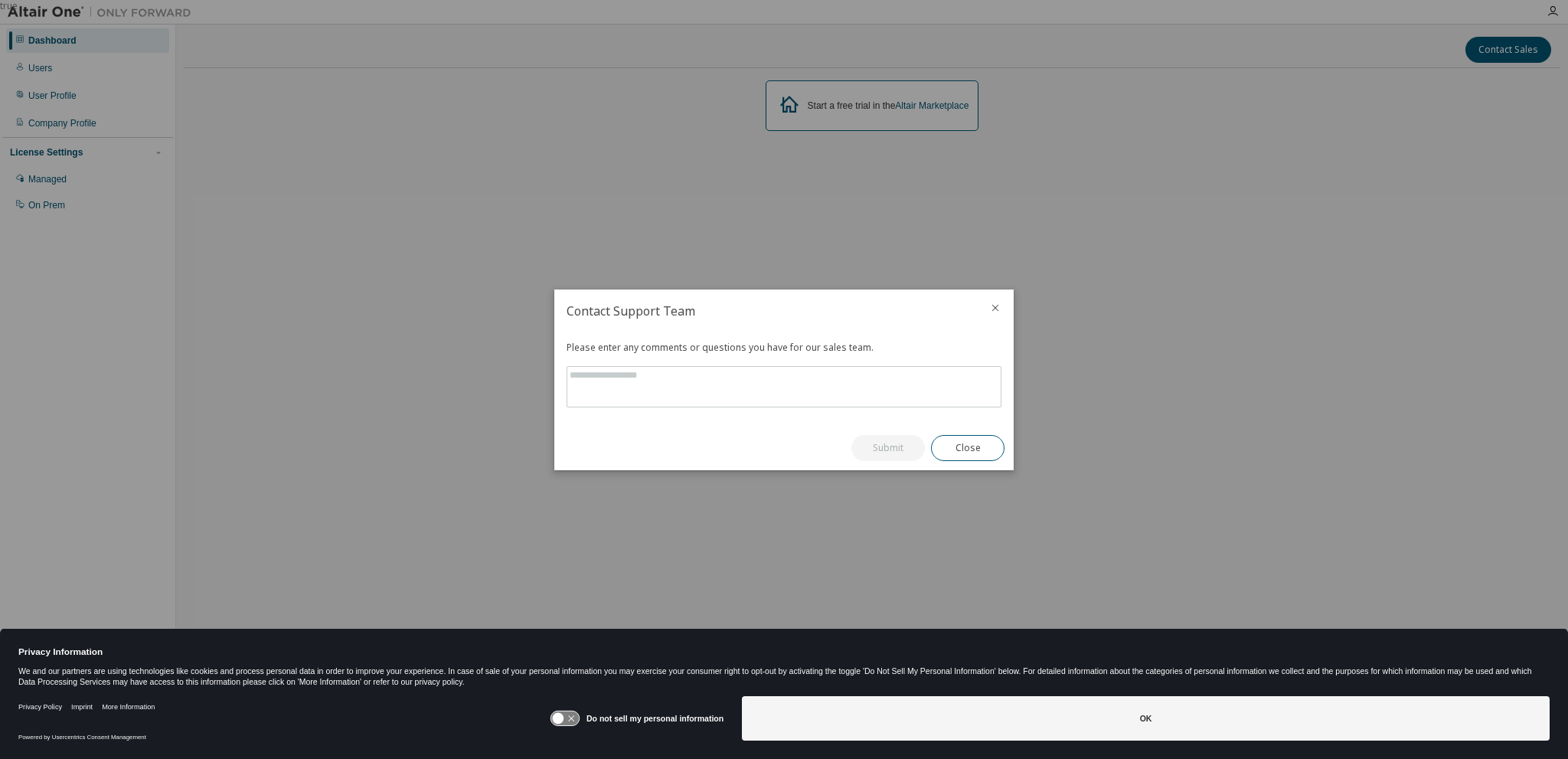
click at [995, 306] on icon "close" at bounding box center [995, 307] width 12 height 12
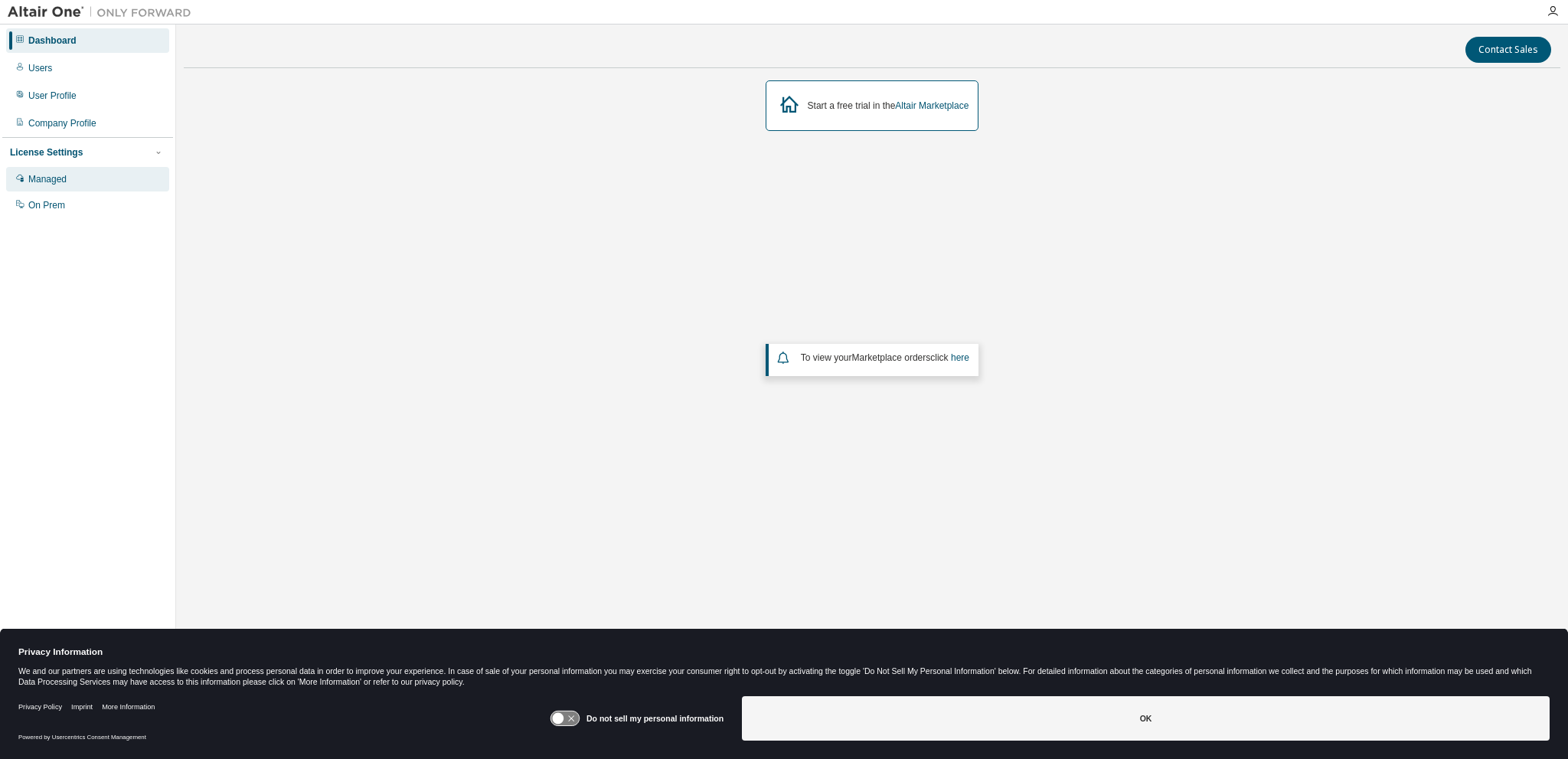
click at [60, 181] on div "Managed" at bounding box center [47, 179] width 38 height 12
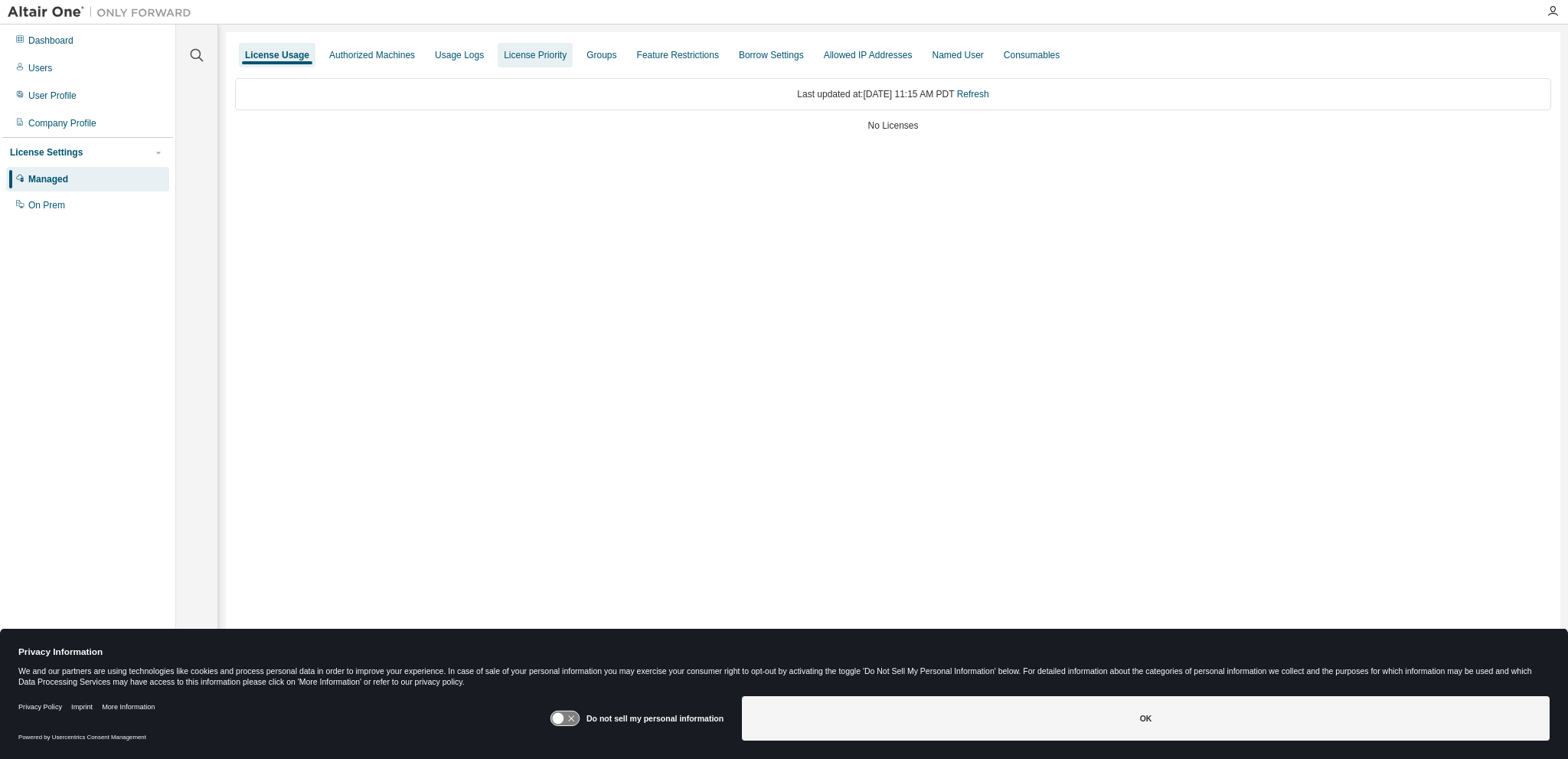
click at [505, 53] on div "License Priority" at bounding box center [535, 55] width 62 height 12
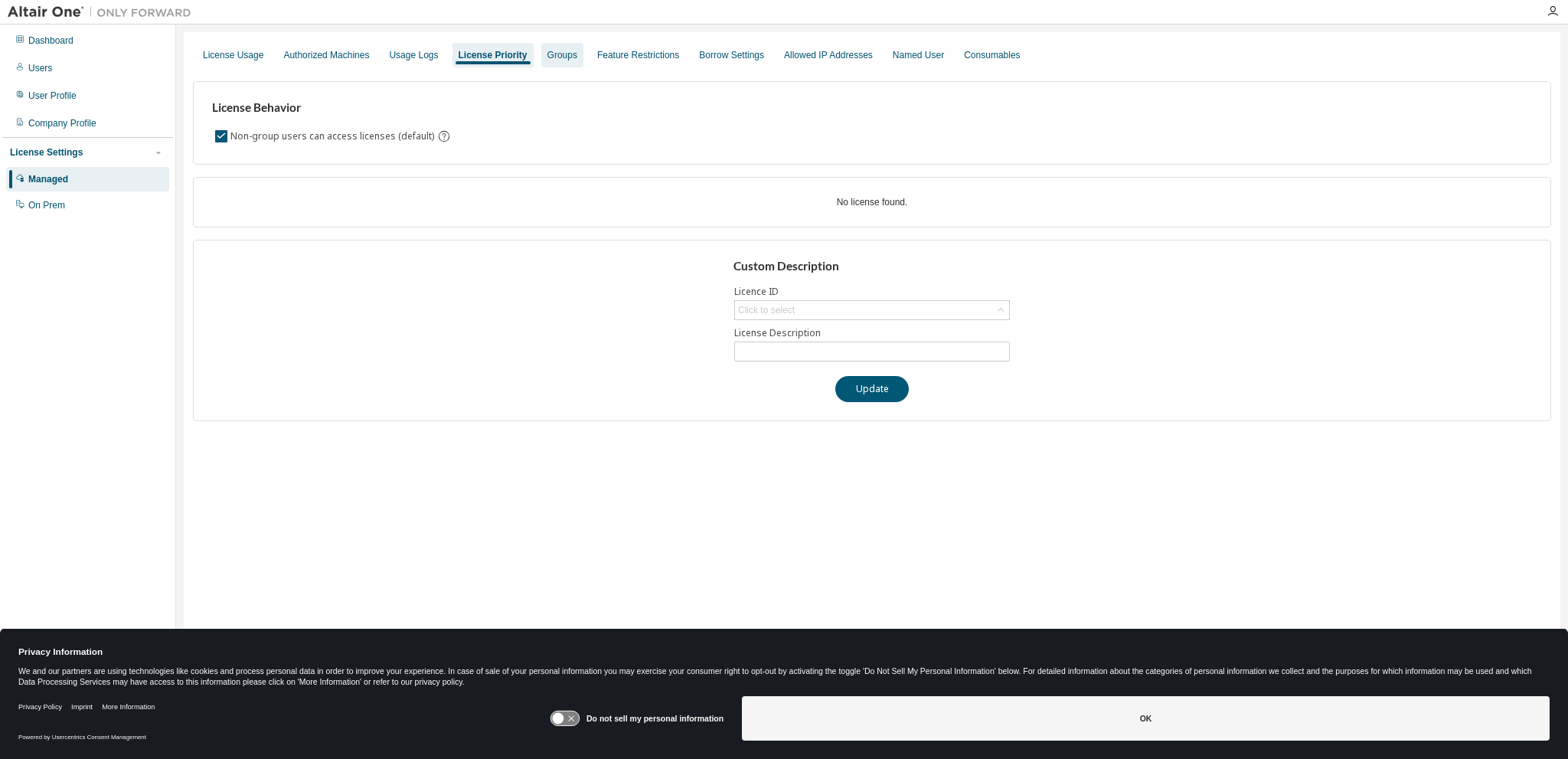
click at [550, 57] on div "Groups" at bounding box center [563, 55] width 30 height 12
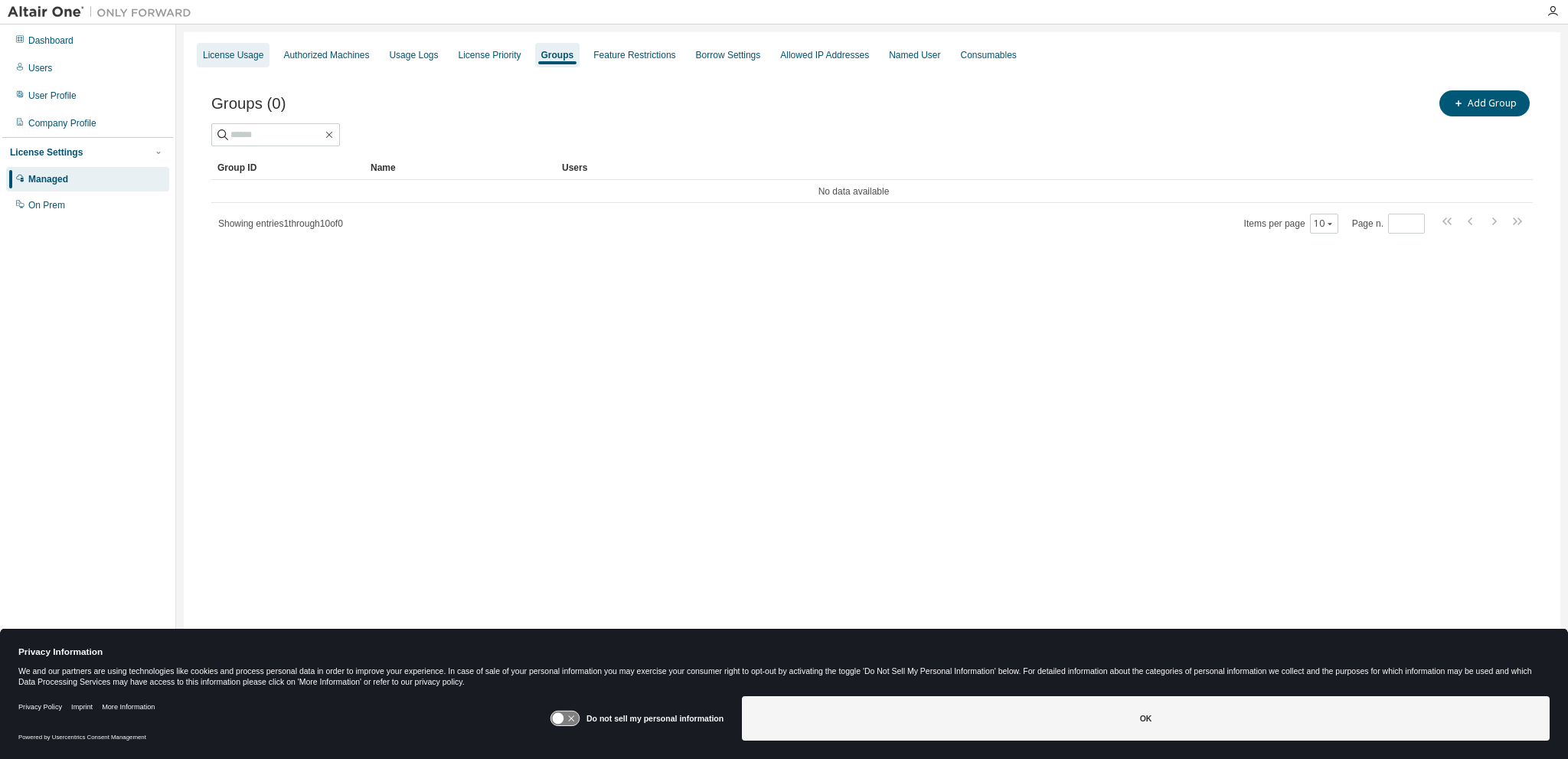
click at [226, 52] on div "License Usage" at bounding box center [233, 55] width 61 height 12
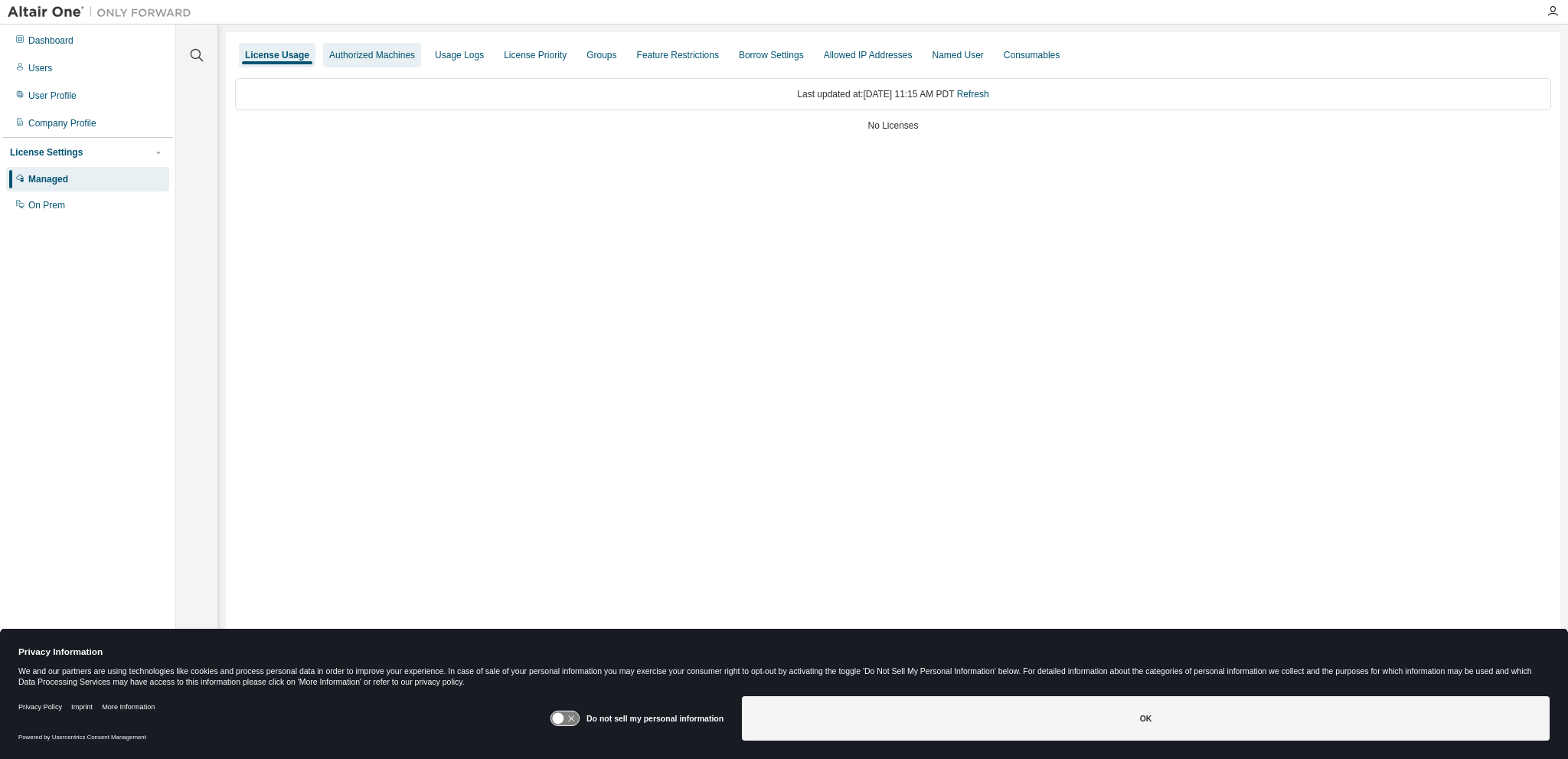
click at [359, 52] on div "Authorized Machines" at bounding box center [371, 55] width 86 height 12
